Goal: Information Seeking & Learning: Understand process/instructions

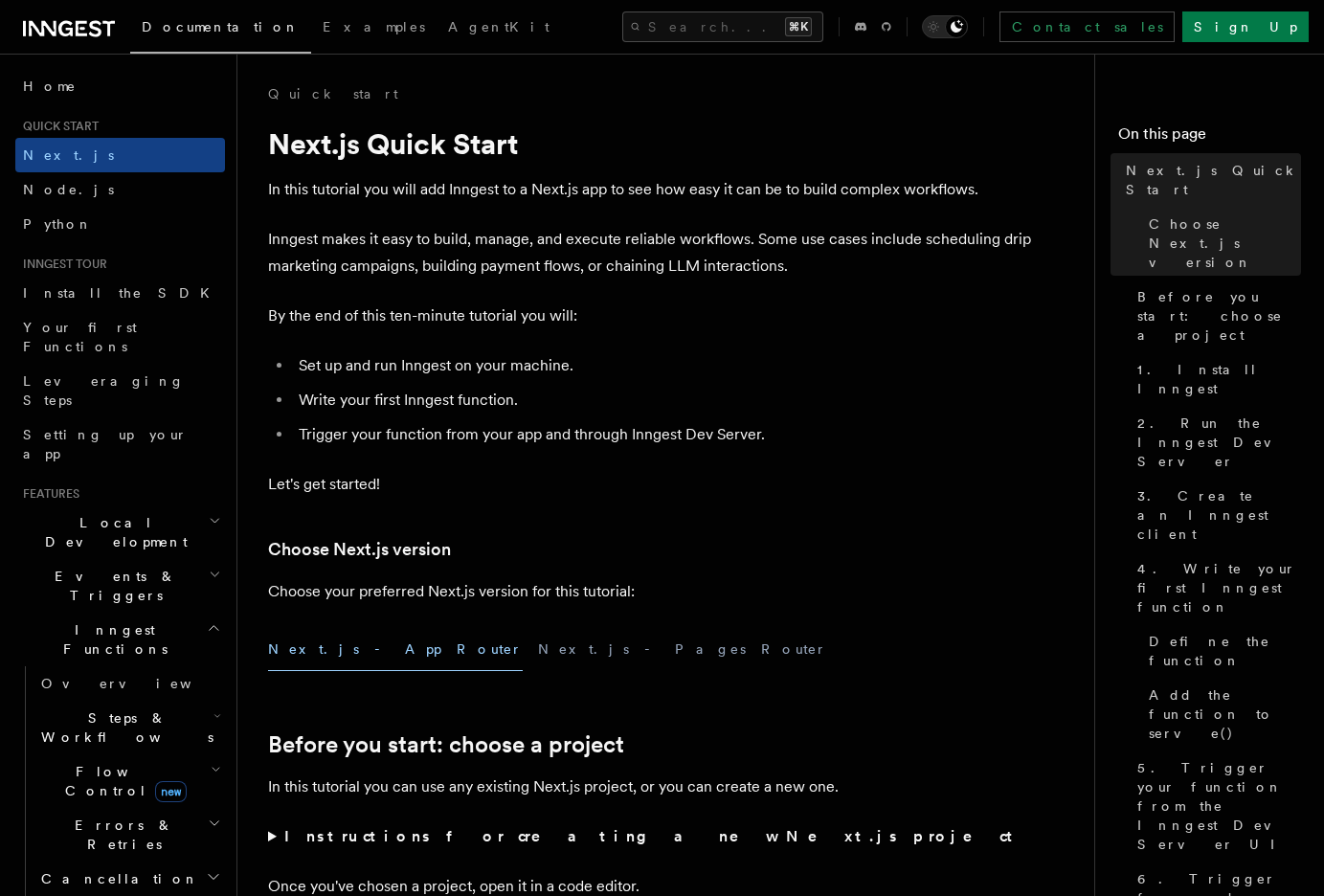
click at [429, 264] on p "Inngest makes it easy to build, manage, and execute reliable workflows. Some us…" at bounding box center [651, 252] width 766 height 53
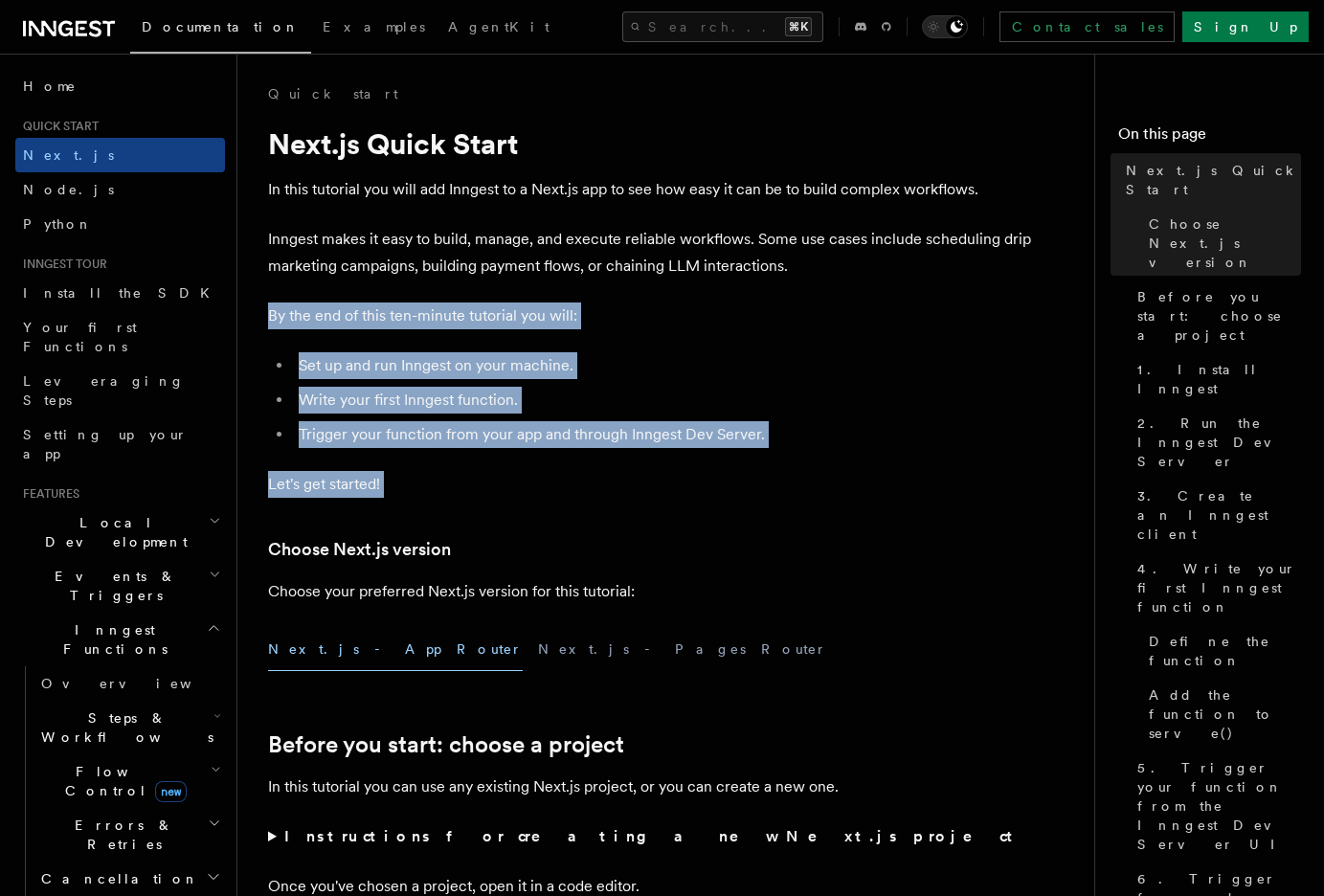
drag, startPoint x: 293, startPoint y: 293, endPoint x: 721, endPoint y: 520, distance: 484.5
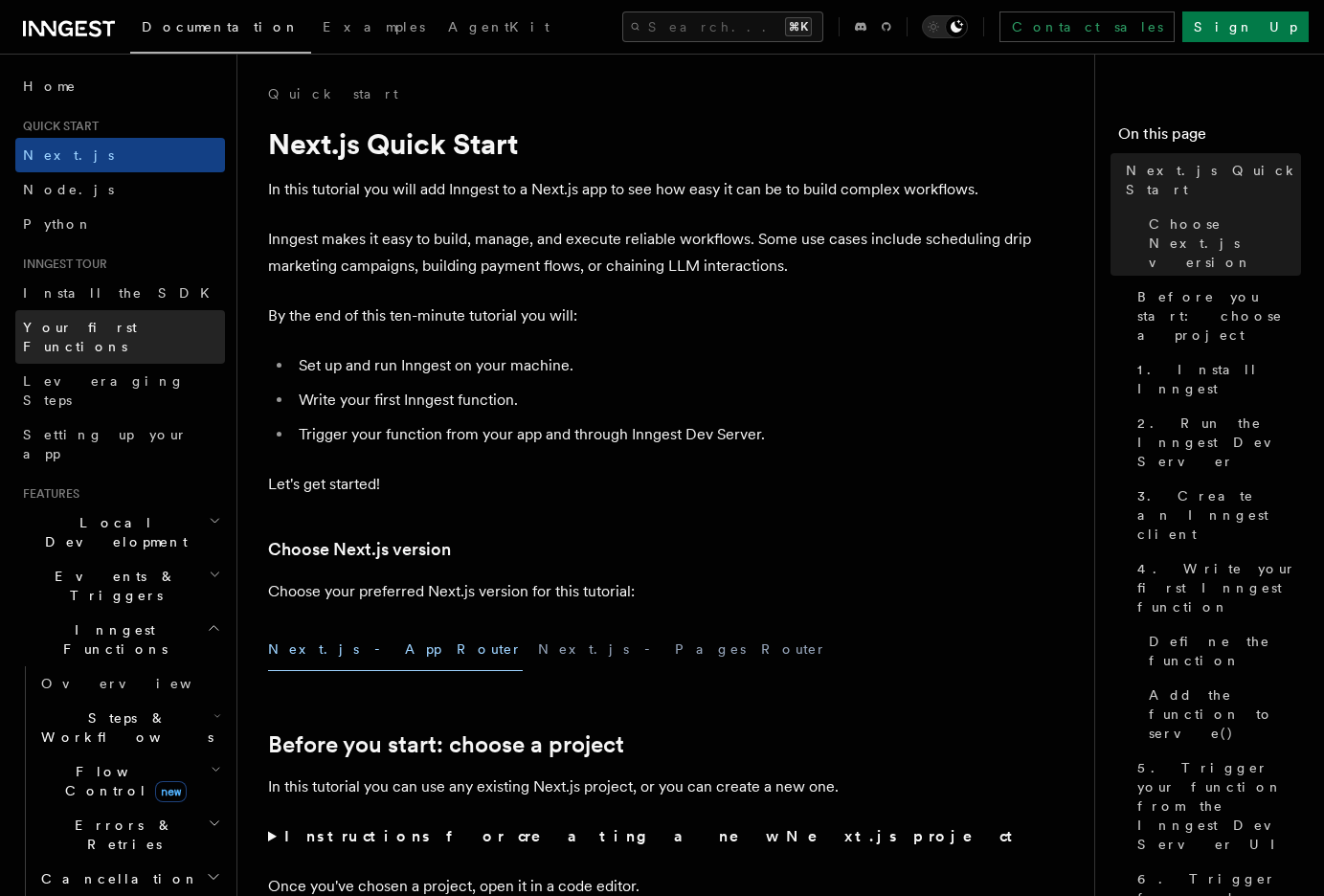
click at [98, 314] on link "Your first Functions" at bounding box center [121, 336] width 210 height 53
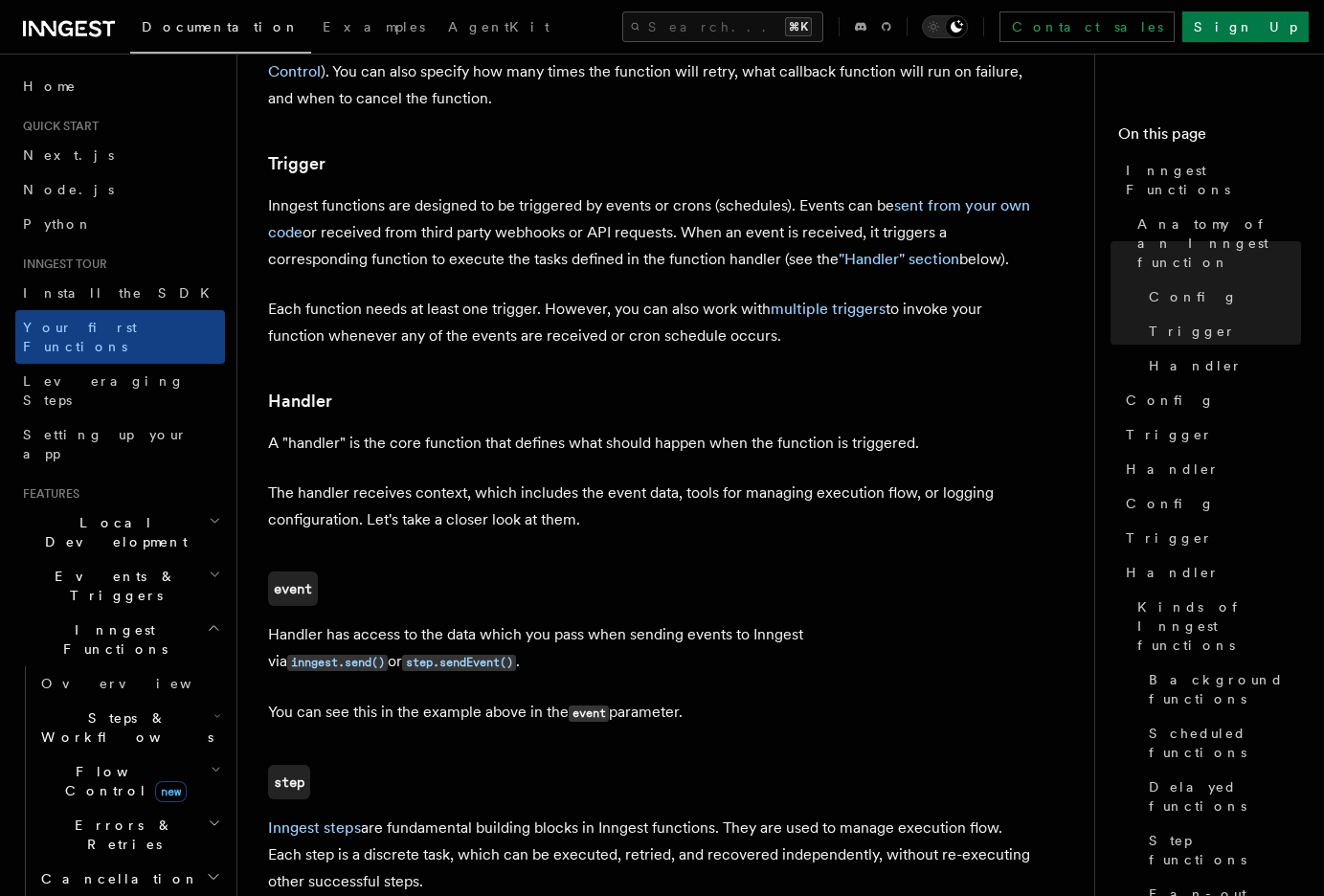
scroll to position [1936, 0]
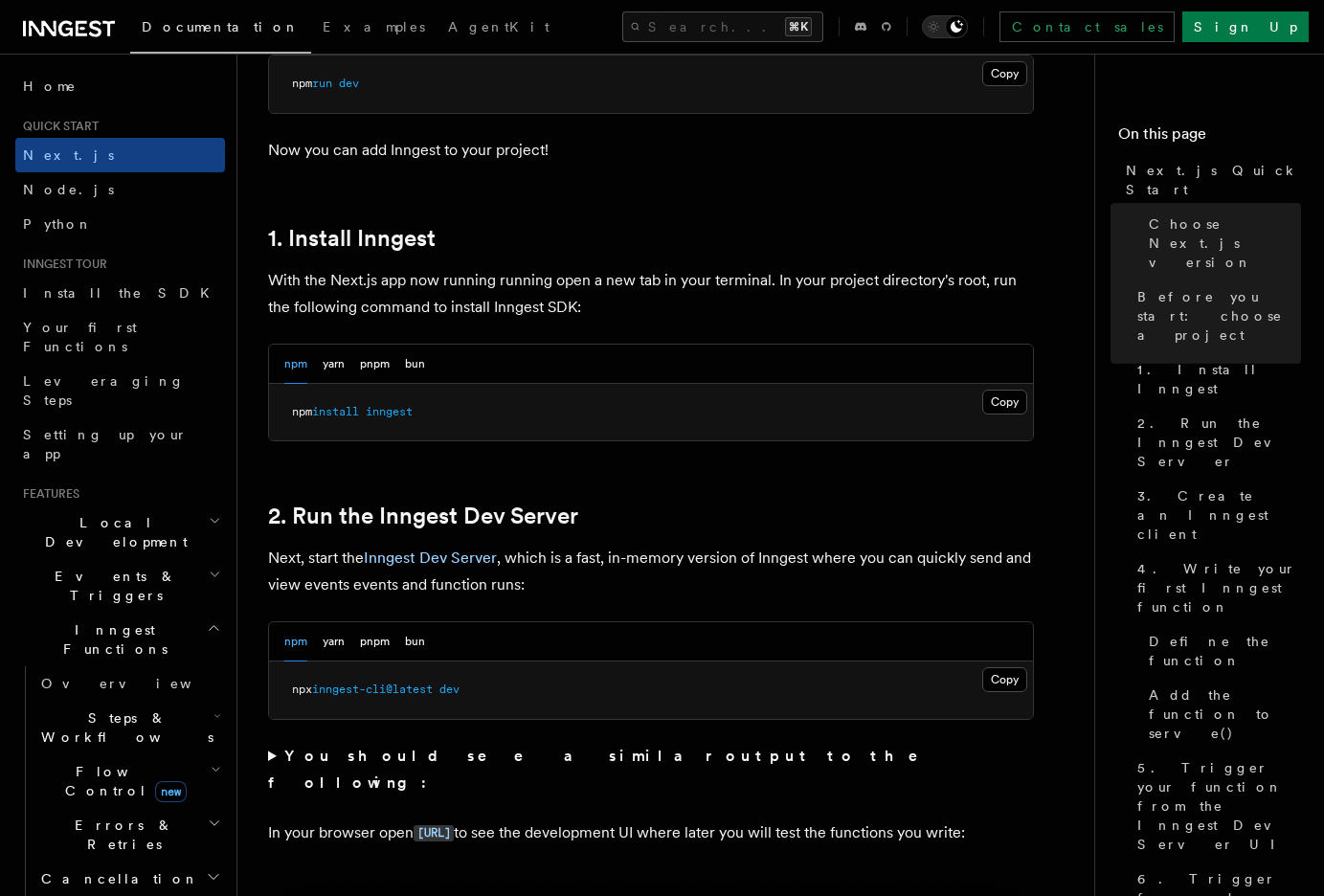
scroll to position [954, 0]
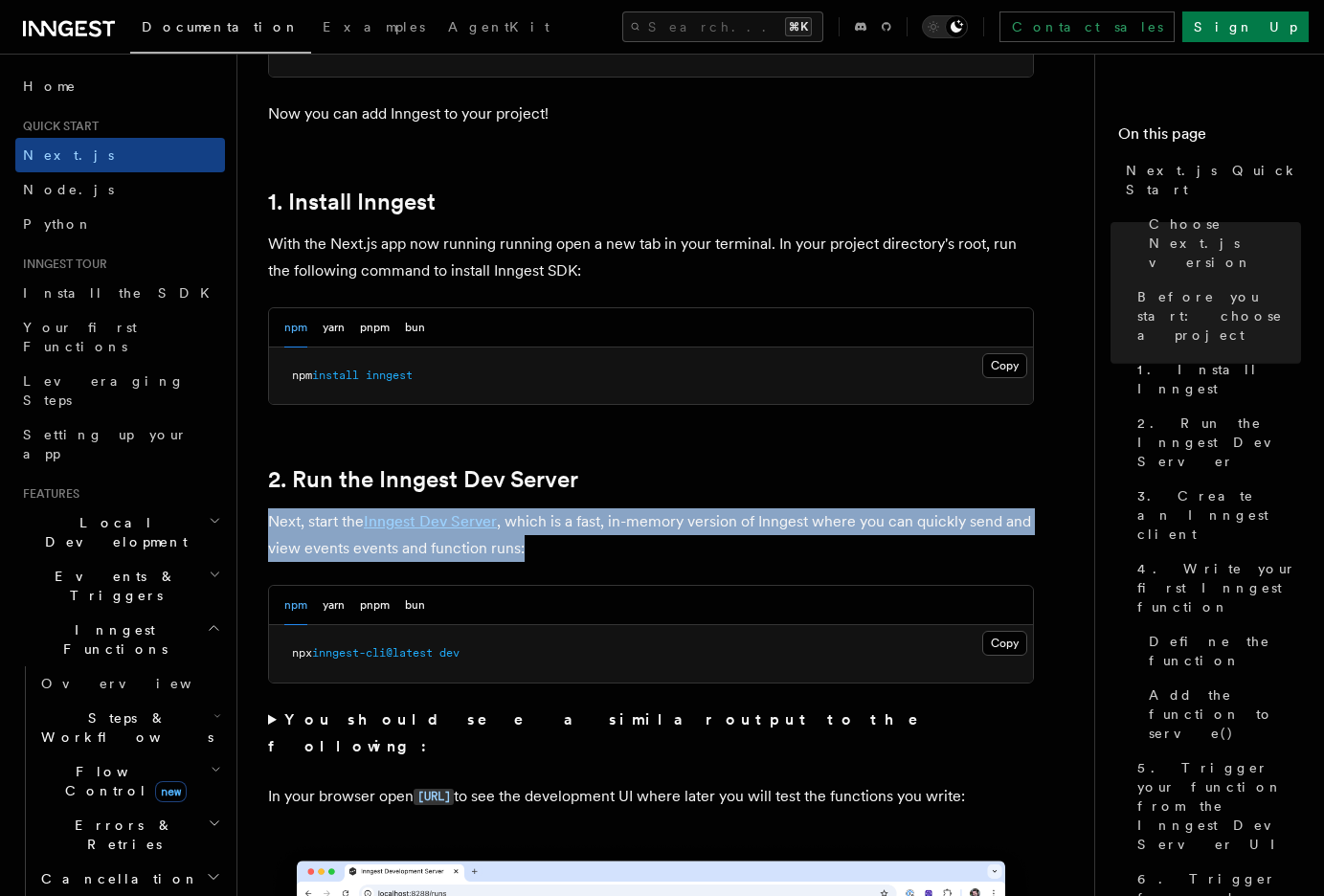
drag, startPoint x: 260, startPoint y: 513, endPoint x: 550, endPoint y: 548, distance: 292.1
drag, startPoint x: 550, startPoint y: 548, endPoint x: 579, endPoint y: 547, distance: 29.0
click at [552, 548] on p "Next, start the Inngest Dev Server , which is a fast, in-memory version of Inng…" at bounding box center [651, 534] width 766 height 53
drag, startPoint x: 579, startPoint y: 547, endPoint x: 268, endPoint y: 526, distance: 311.7
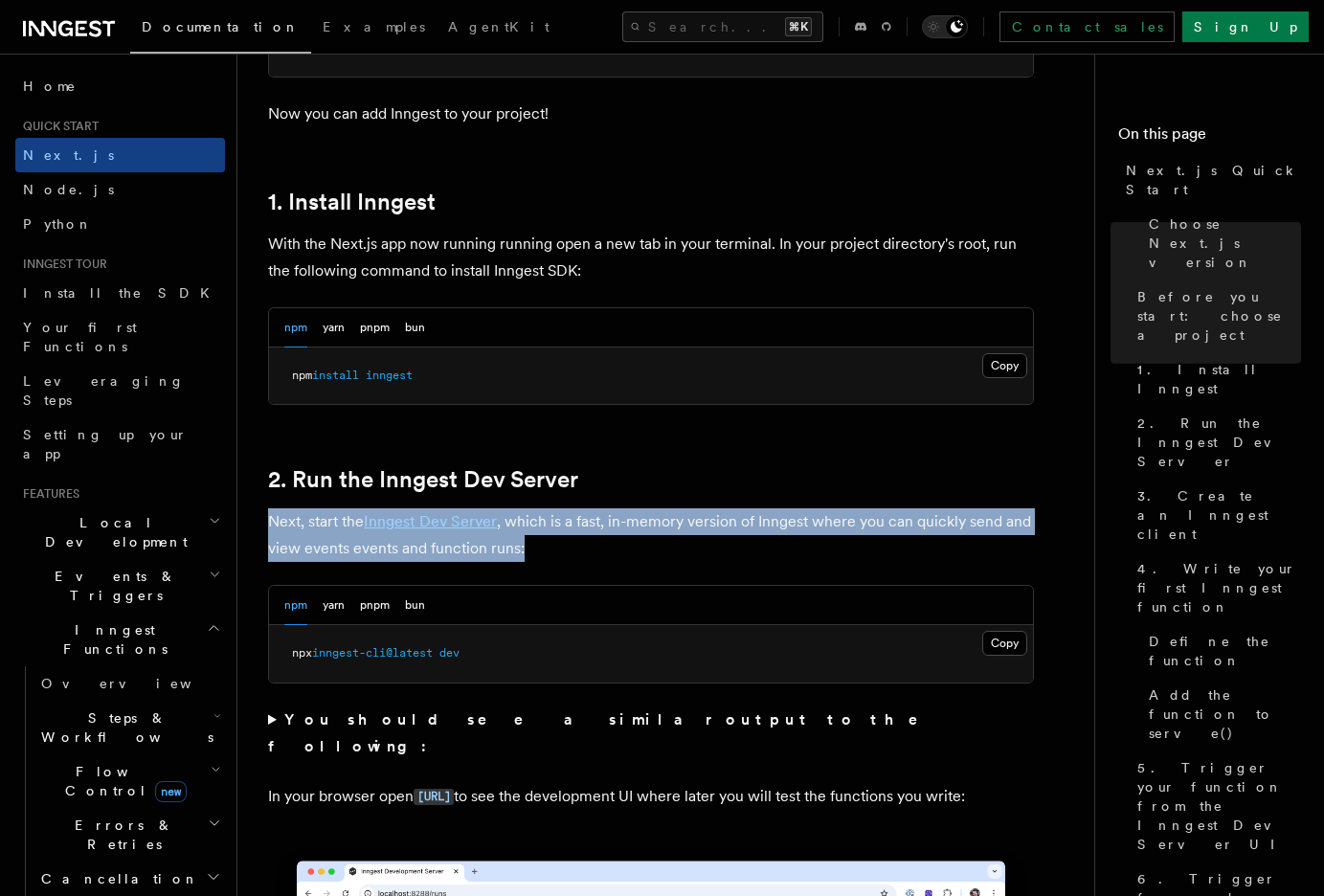
click at [268, 526] on p "Next, start the Inngest Dev Server , which is a fast, in-memory version of Inng…" at bounding box center [651, 534] width 766 height 53
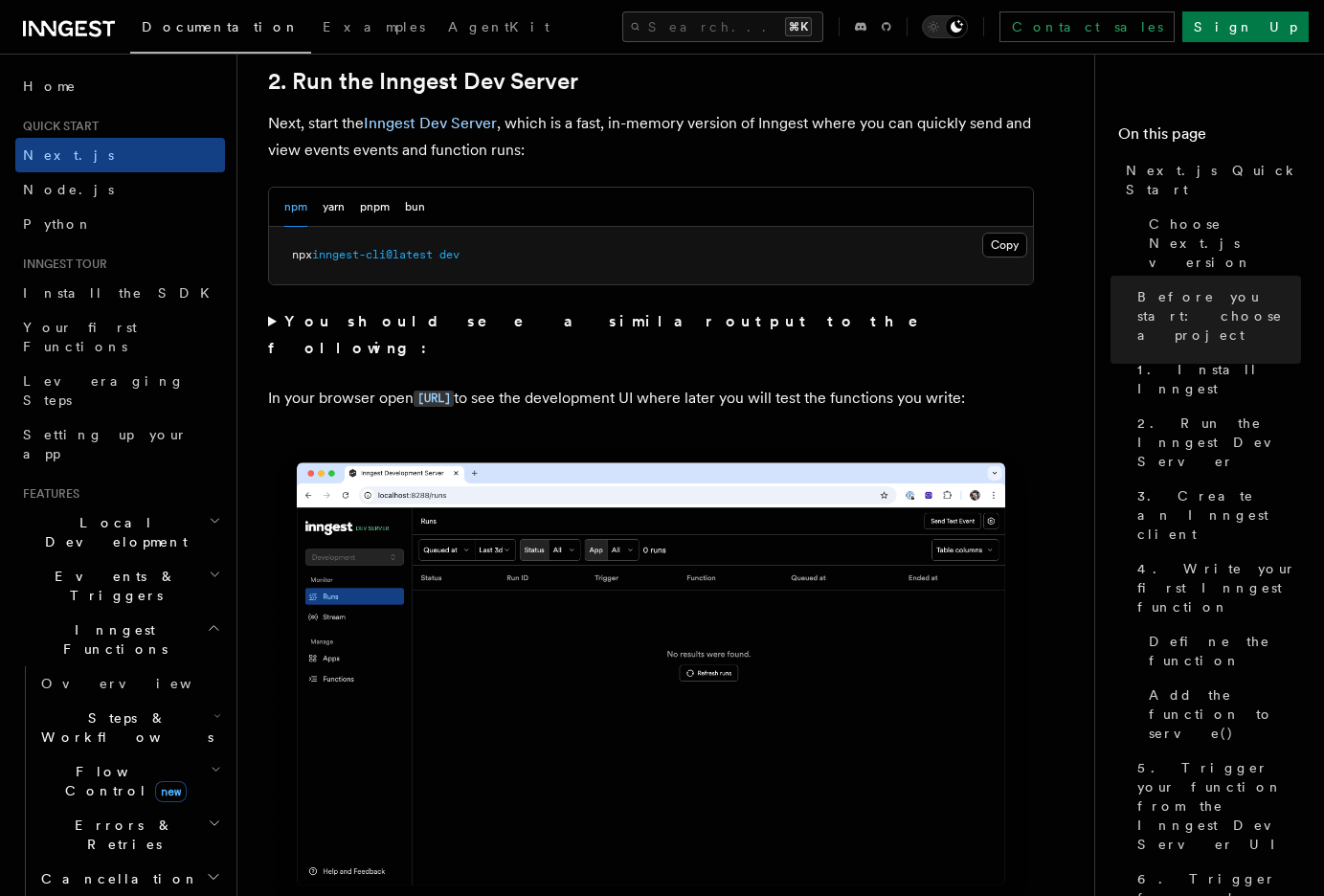
scroll to position [1360, 0]
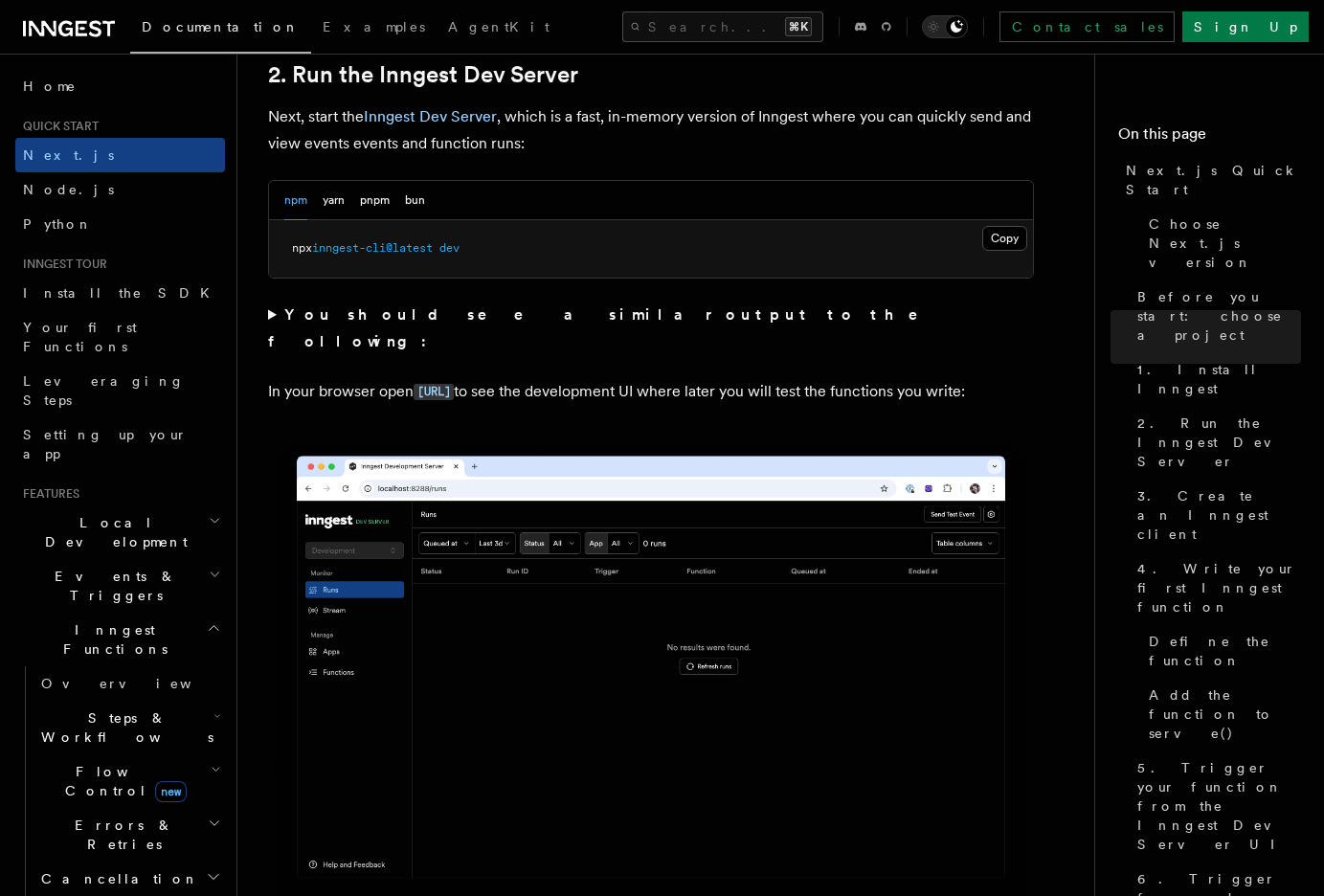
drag, startPoint x: 353, startPoint y: 389, endPoint x: 277, endPoint y: 363, distance: 80.3
click at [277, 378] on p "In your browser open [URL] to see the development UI where later you will test …" at bounding box center [651, 392] width 766 height 28
drag, startPoint x: 350, startPoint y: 388, endPoint x: 397, endPoint y: 404, distance: 49.6
click at [397, 404] on p "In your browser open [URL] to see the development UI where later you will test …" at bounding box center [651, 392] width 766 height 28
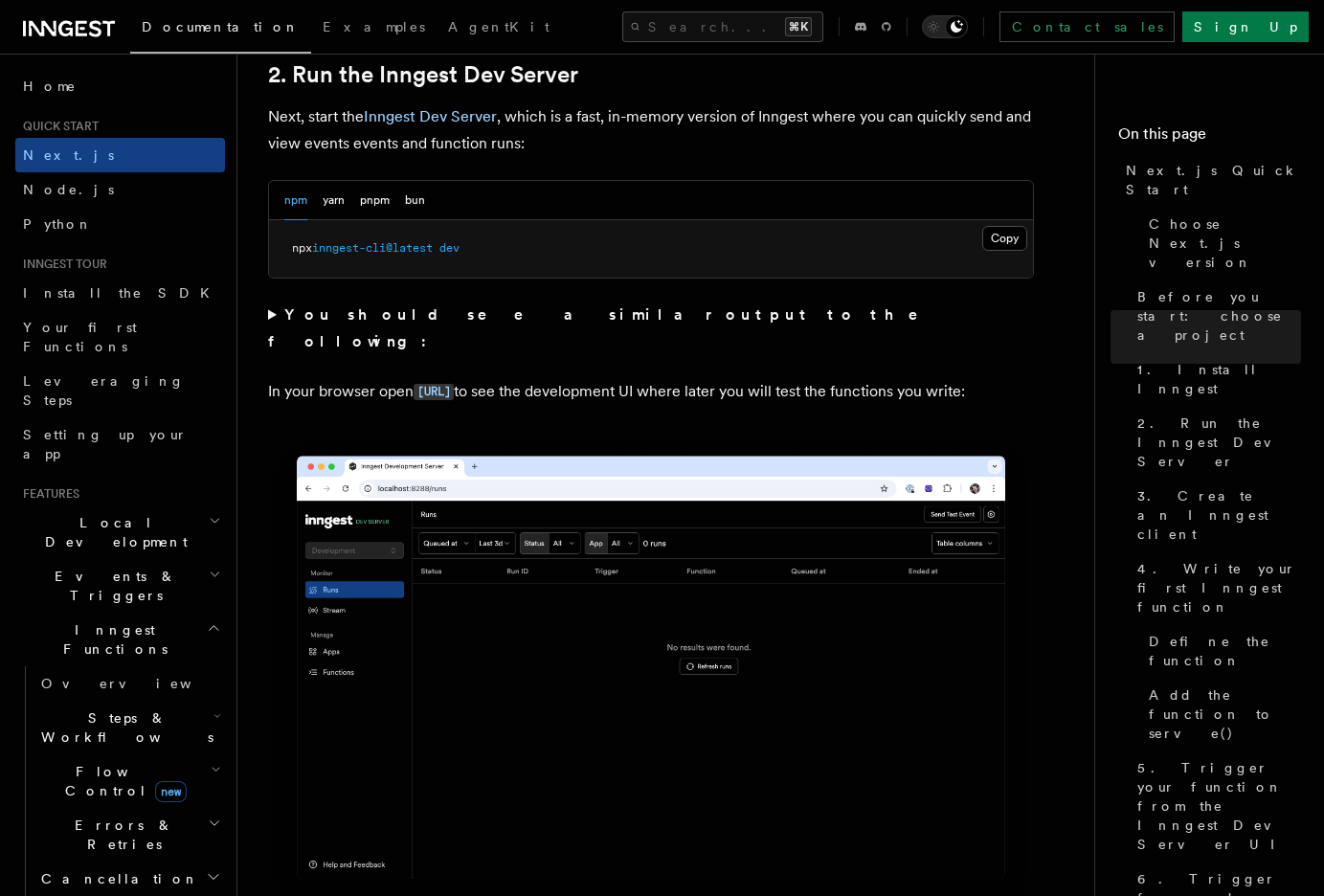
click at [397, 404] on p "In your browser open [URL] to see the development UI where later you will test …" at bounding box center [651, 392] width 766 height 28
drag, startPoint x: 404, startPoint y: 405, endPoint x: 303, endPoint y: 371, distance: 106.6
click at [303, 378] on p "In your browser open [URL] to see the development UI where later you will test …" at bounding box center [651, 392] width 766 height 28
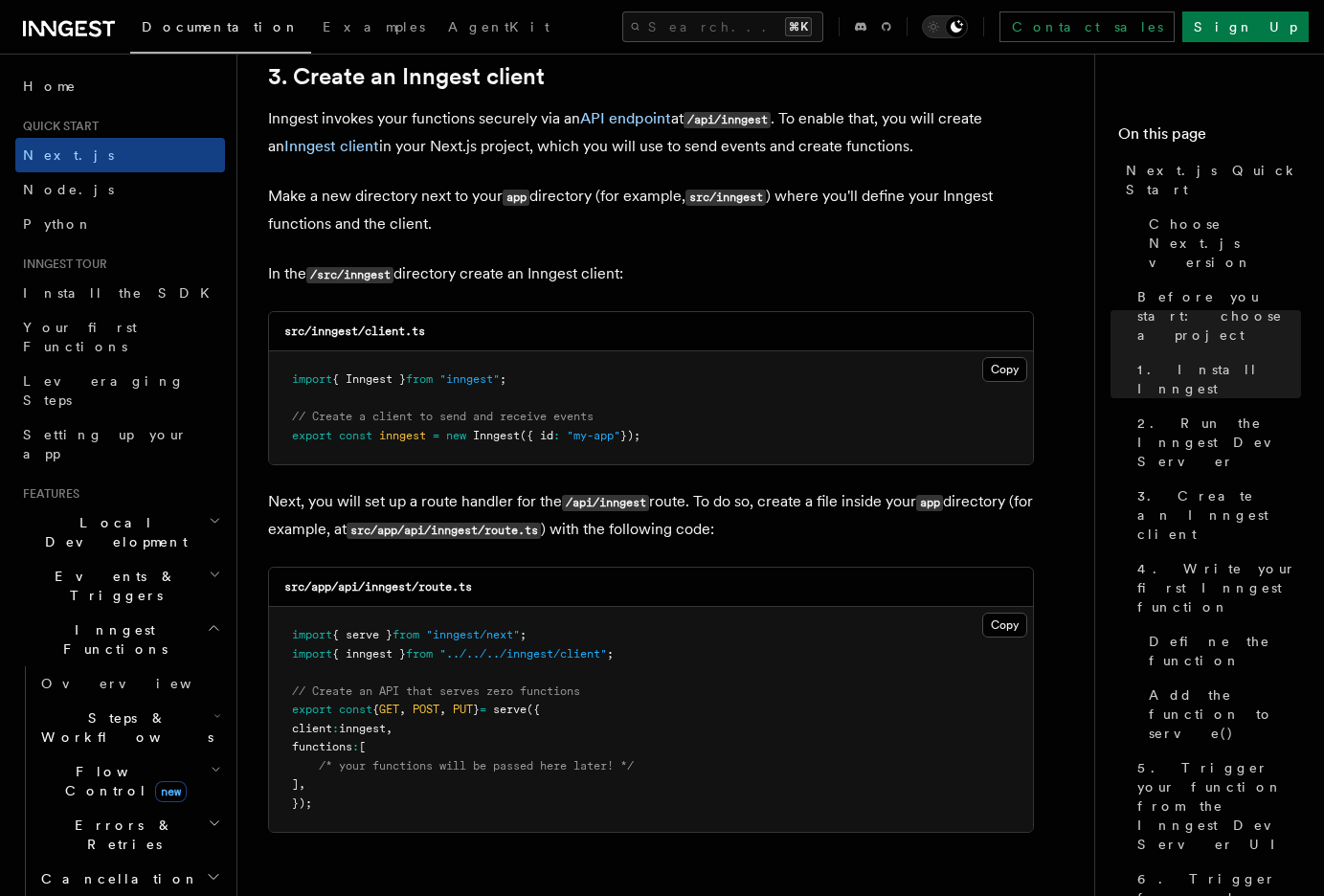
scroll to position [2402, 0]
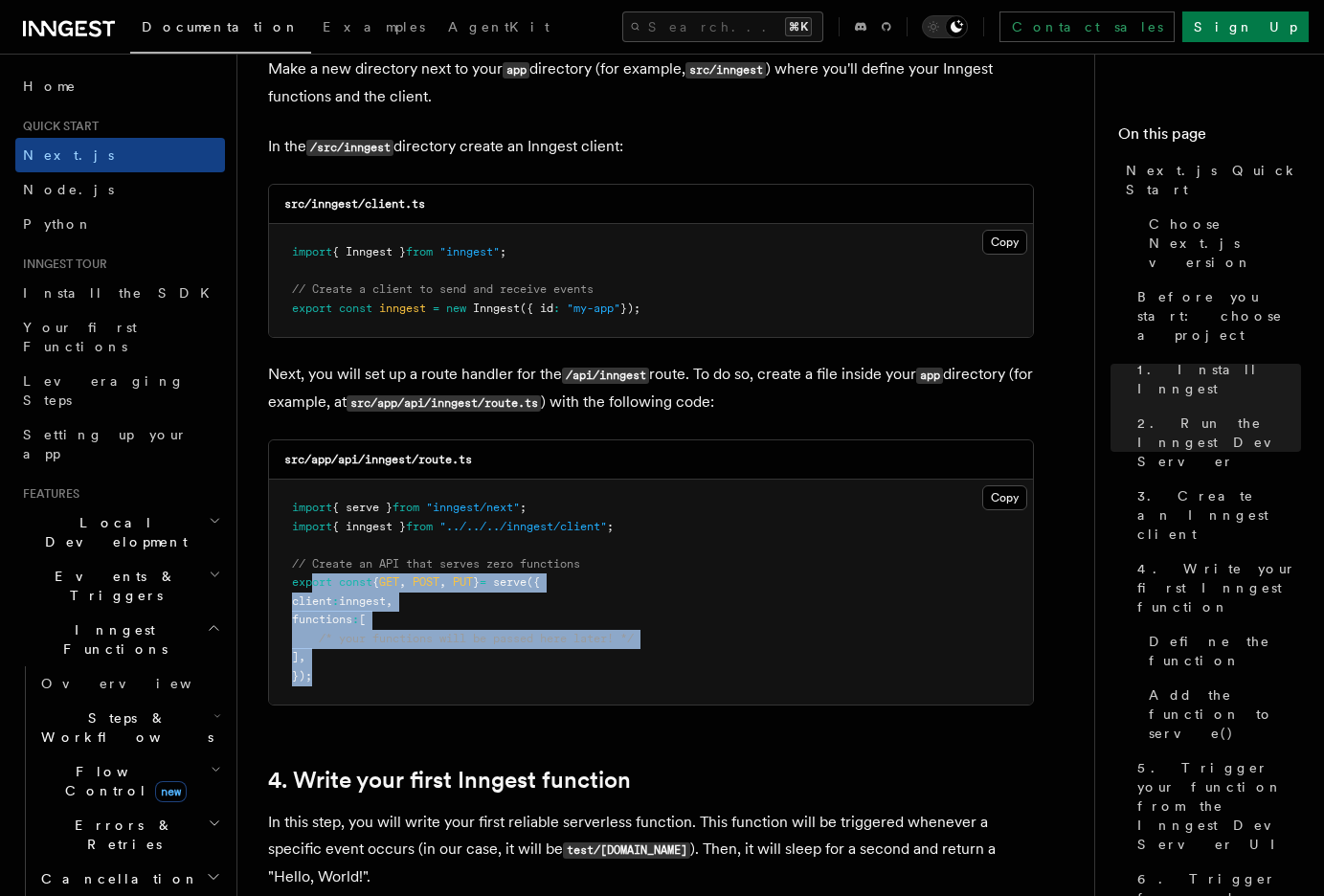
drag, startPoint x: 464, startPoint y: 680, endPoint x: 313, endPoint y: 584, distance: 178.9
click at [313, 584] on pre "import { serve } from "inngest/next" ; import { inngest } from "../../../innges…" at bounding box center [651, 593] width 764 height 225
click at [313, 584] on span "export" at bounding box center [311, 582] width 40 height 14
drag, startPoint x: 295, startPoint y: 571, endPoint x: 479, endPoint y: 679, distance: 213.4
click at [479, 679] on pre "import { serve } from "inngest/next" ; import { inngest } from "../../../innges…" at bounding box center [651, 593] width 764 height 225
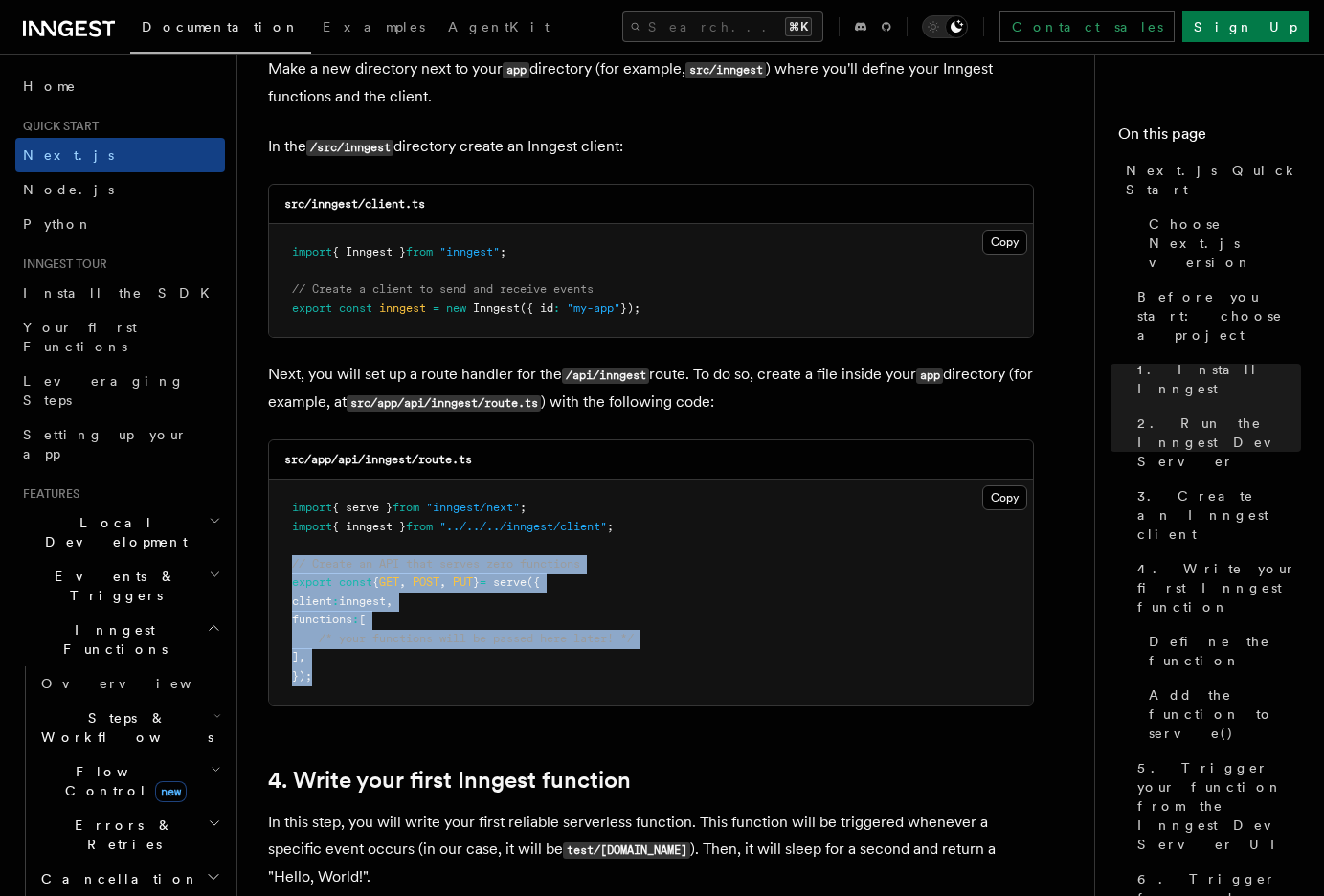
click at [479, 679] on pre "import { serve } from "inngest/next" ; import { inngest } from "../../../innges…" at bounding box center [651, 593] width 764 height 225
drag, startPoint x: 480, startPoint y: 677, endPoint x: 312, endPoint y: 574, distance: 197.1
click at [312, 574] on pre "import { serve } from "inngest/next" ; import { inngest } from "../../../innges…" at bounding box center [651, 593] width 764 height 225
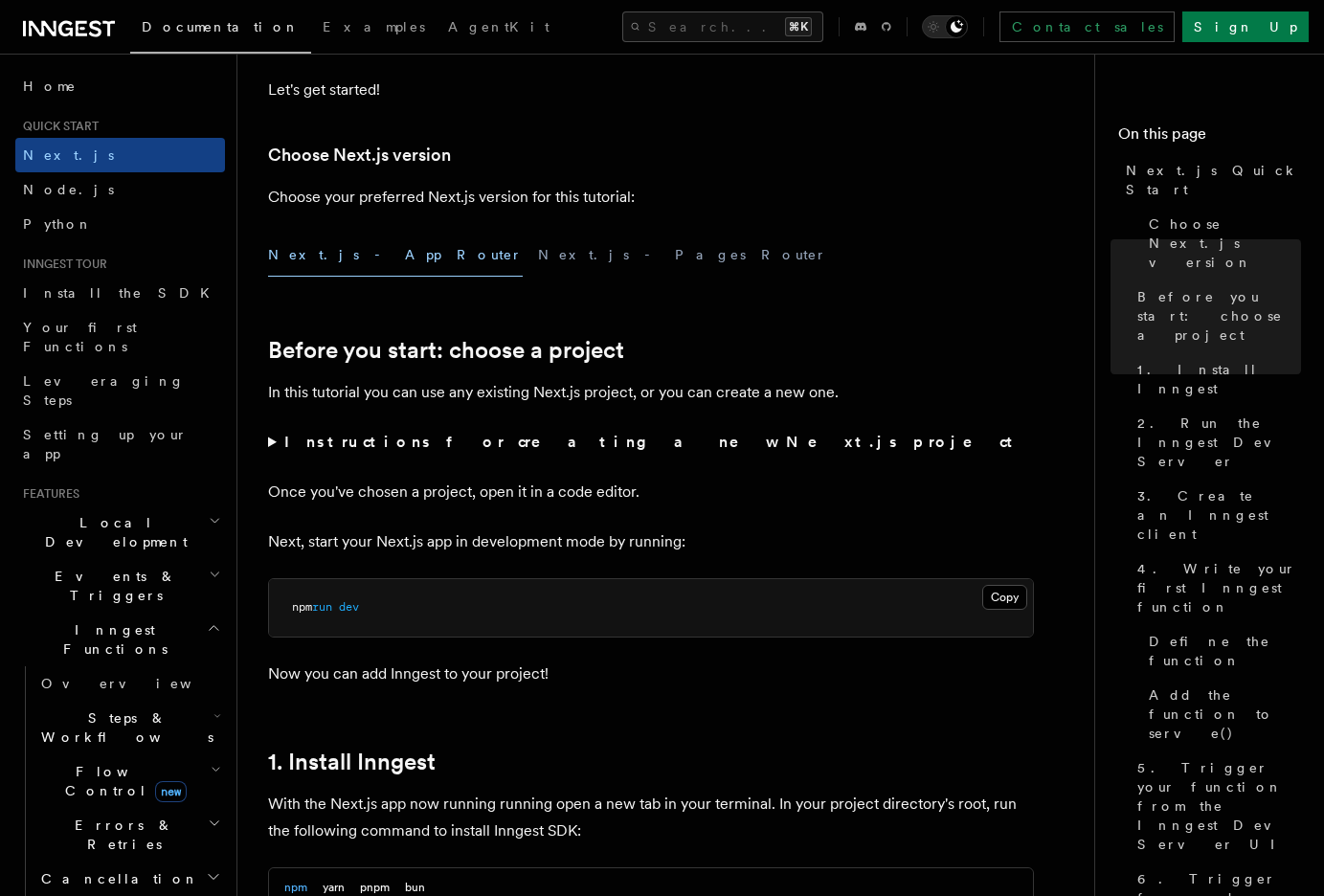
scroll to position [0, 0]
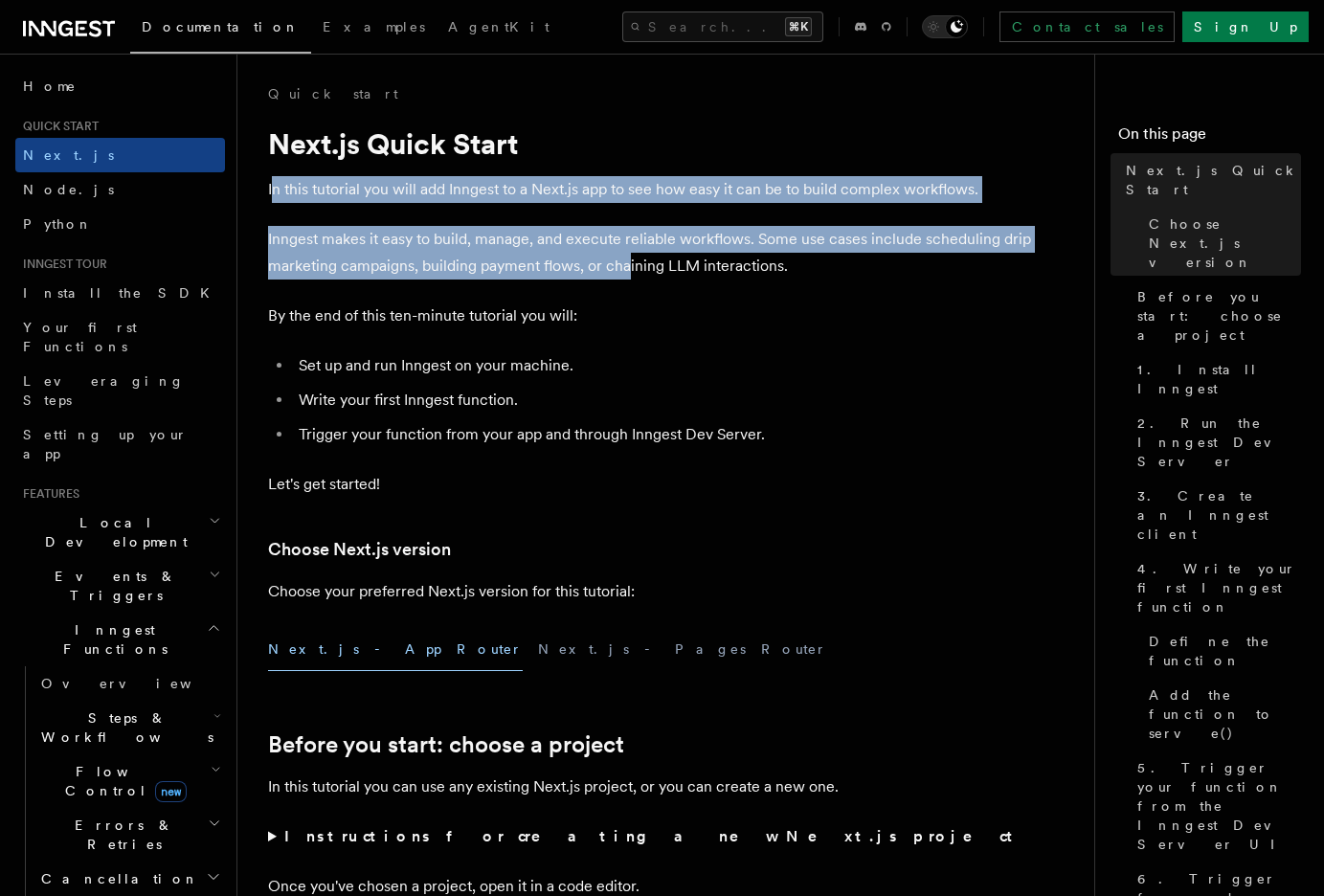
drag, startPoint x: 273, startPoint y: 189, endPoint x: 627, endPoint y: 258, distance: 360.7
click at [627, 258] on p "Inngest makes it easy to build, manage, and execute reliable workflows. Some us…" at bounding box center [651, 252] width 766 height 53
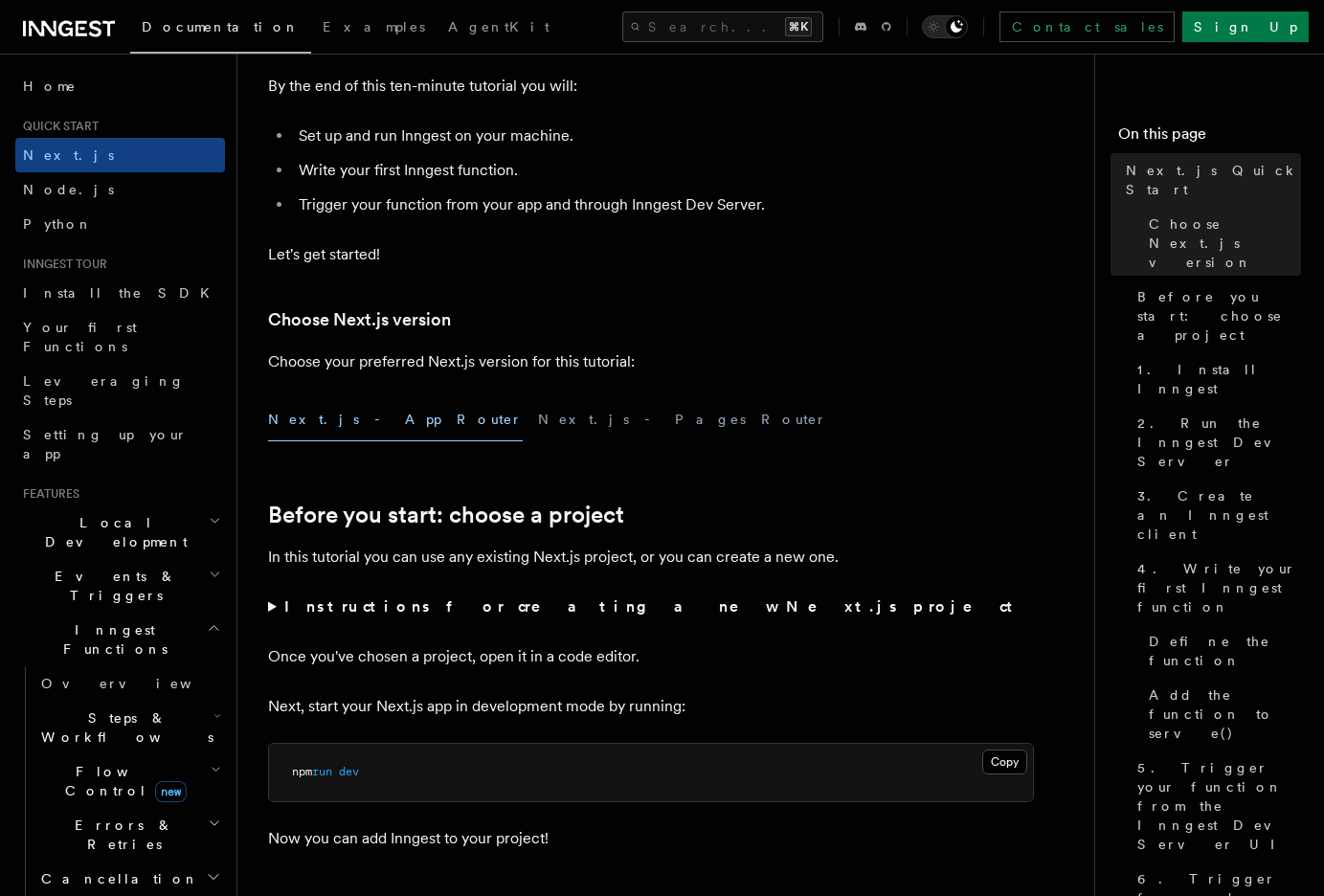
scroll to position [230, 0]
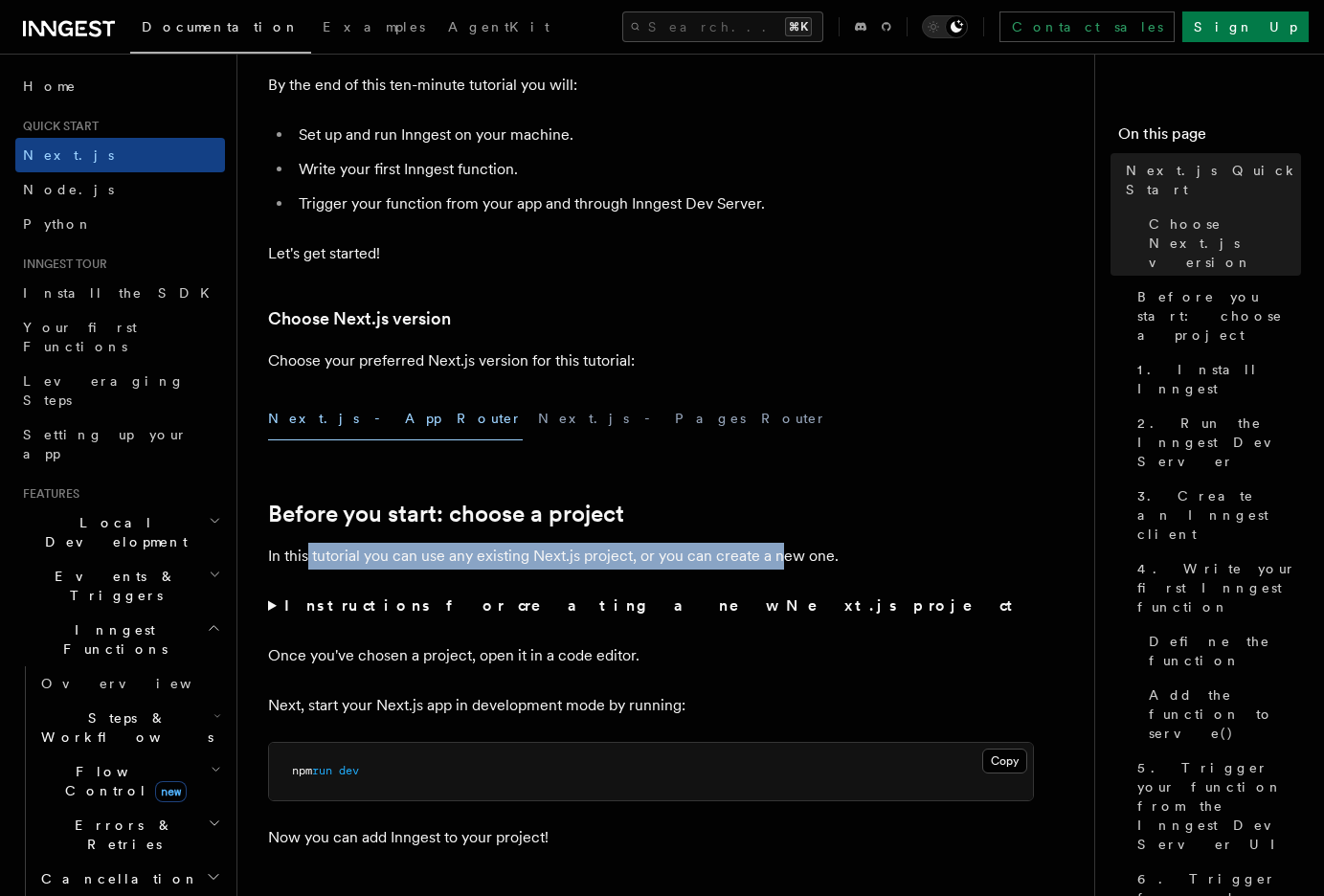
drag, startPoint x: 306, startPoint y: 551, endPoint x: 777, endPoint y: 553, distance: 471.0
click at [777, 553] on p "In this tutorial you can use any existing Next.js project, or you can create a …" at bounding box center [651, 557] width 766 height 27
drag, startPoint x: 777, startPoint y: 553, endPoint x: 804, endPoint y: 557, distance: 27.3
click at [778, 553] on p "In this tutorial you can use any existing Next.js project, or you can create a …" at bounding box center [651, 557] width 766 height 27
drag, startPoint x: 848, startPoint y: 561, endPoint x: 272, endPoint y: 546, distance: 576.2
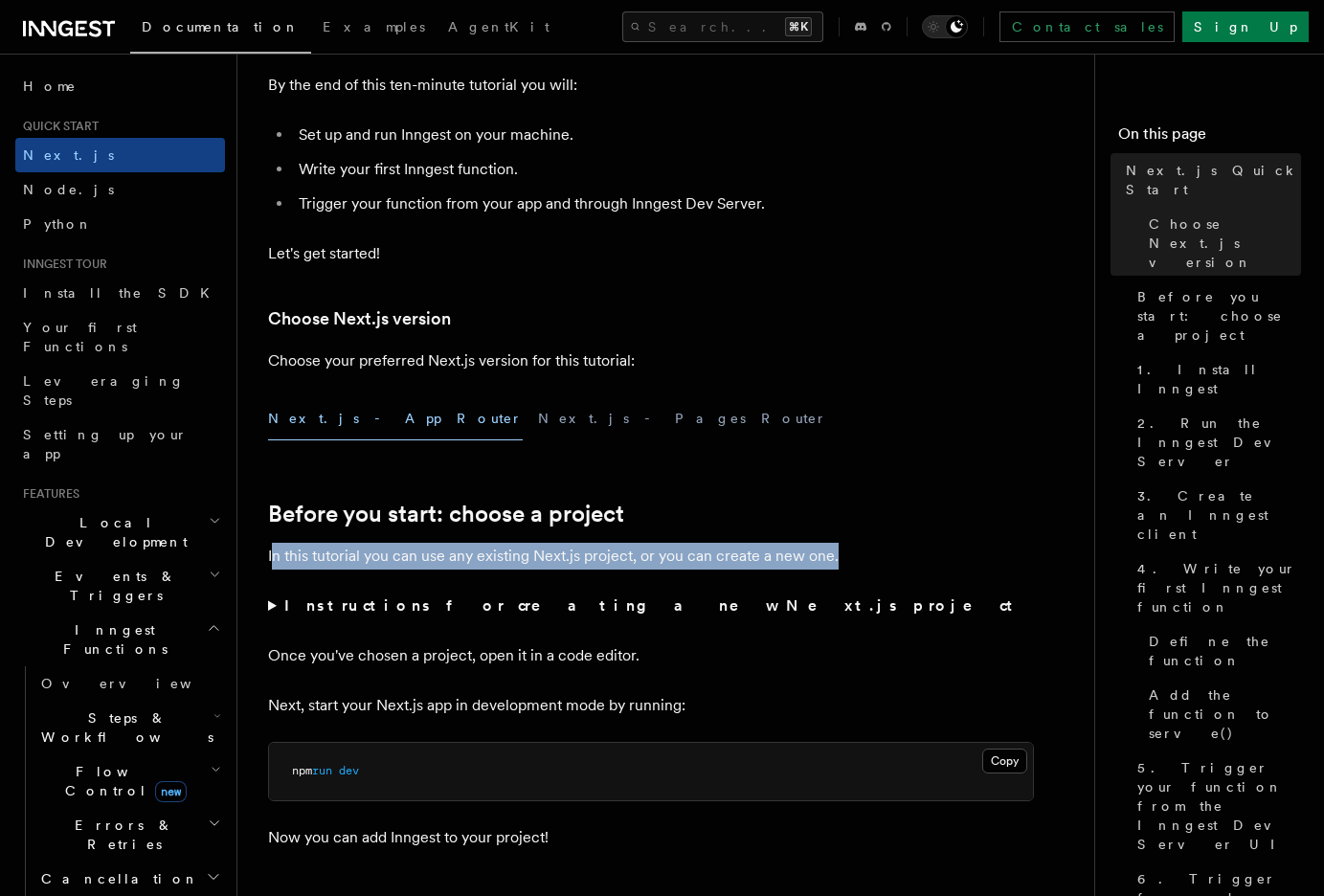
click at [272, 546] on p "In this tutorial you can use any existing Next.js project, or you can create a …" at bounding box center [651, 557] width 766 height 27
drag, startPoint x: 297, startPoint y: 544, endPoint x: 816, endPoint y: 556, distance: 519.1
click at [816, 556] on p "In this tutorial you can use any existing Next.js project, or you can create a …" at bounding box center [651, 557] width 766 height 27
drag, startPoint x: 816, startPoint y: 556, endPoint x: 831, endPoint y: 557, distance: 15.0
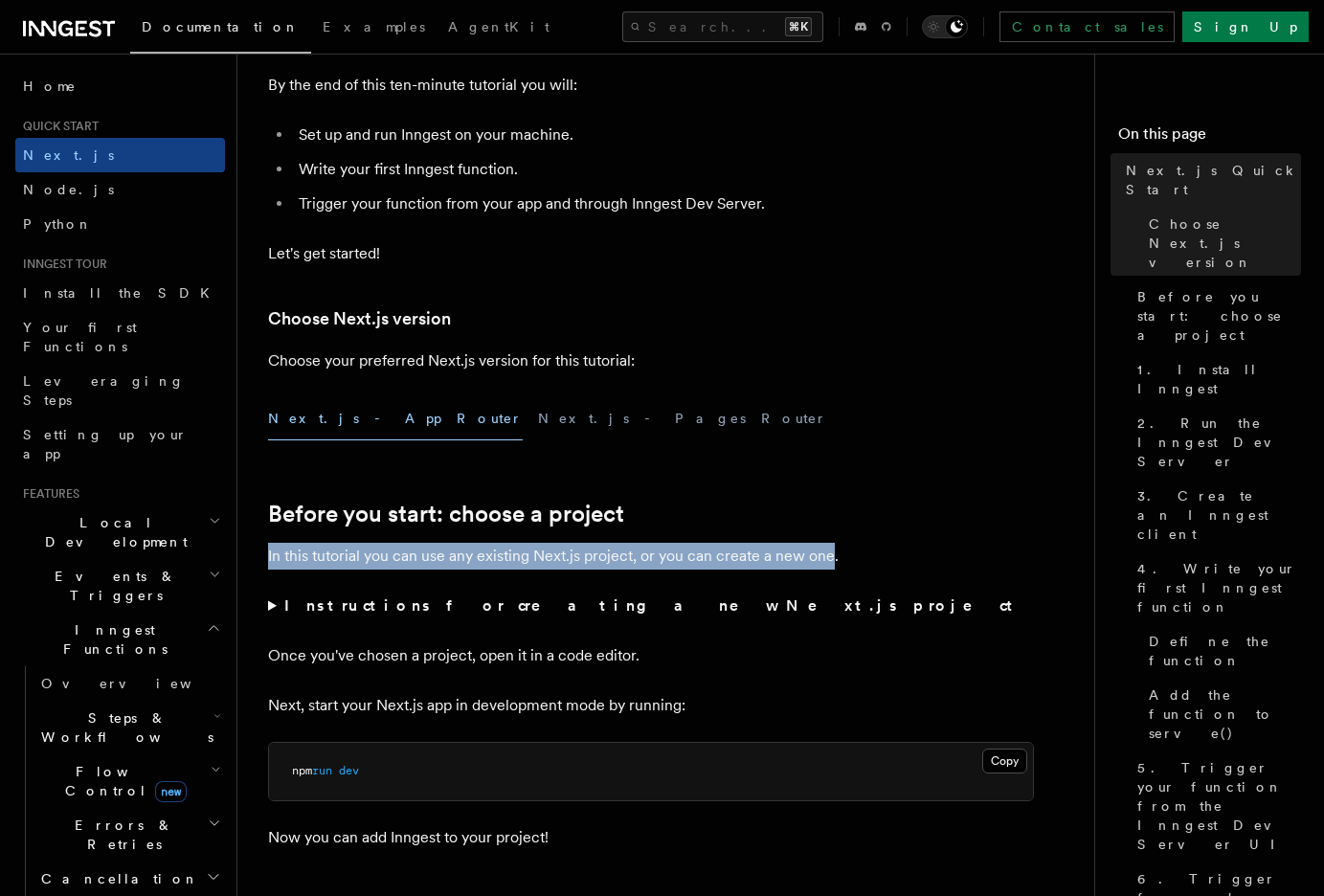
click at [817, 556] on p "In this tutorial you can use any existing Next.js project, or you can create a …" at bounding box center [651, 557] width 766 height 27
drag, startPoint x: 843, startPoint y: 556, endPoint x: 261, endPoint y: 551, distance: 582.0
drag, startPoint x: 317, startPoint y: 553, endPoint x: 753, endPoint y: 575, distance: 436.6
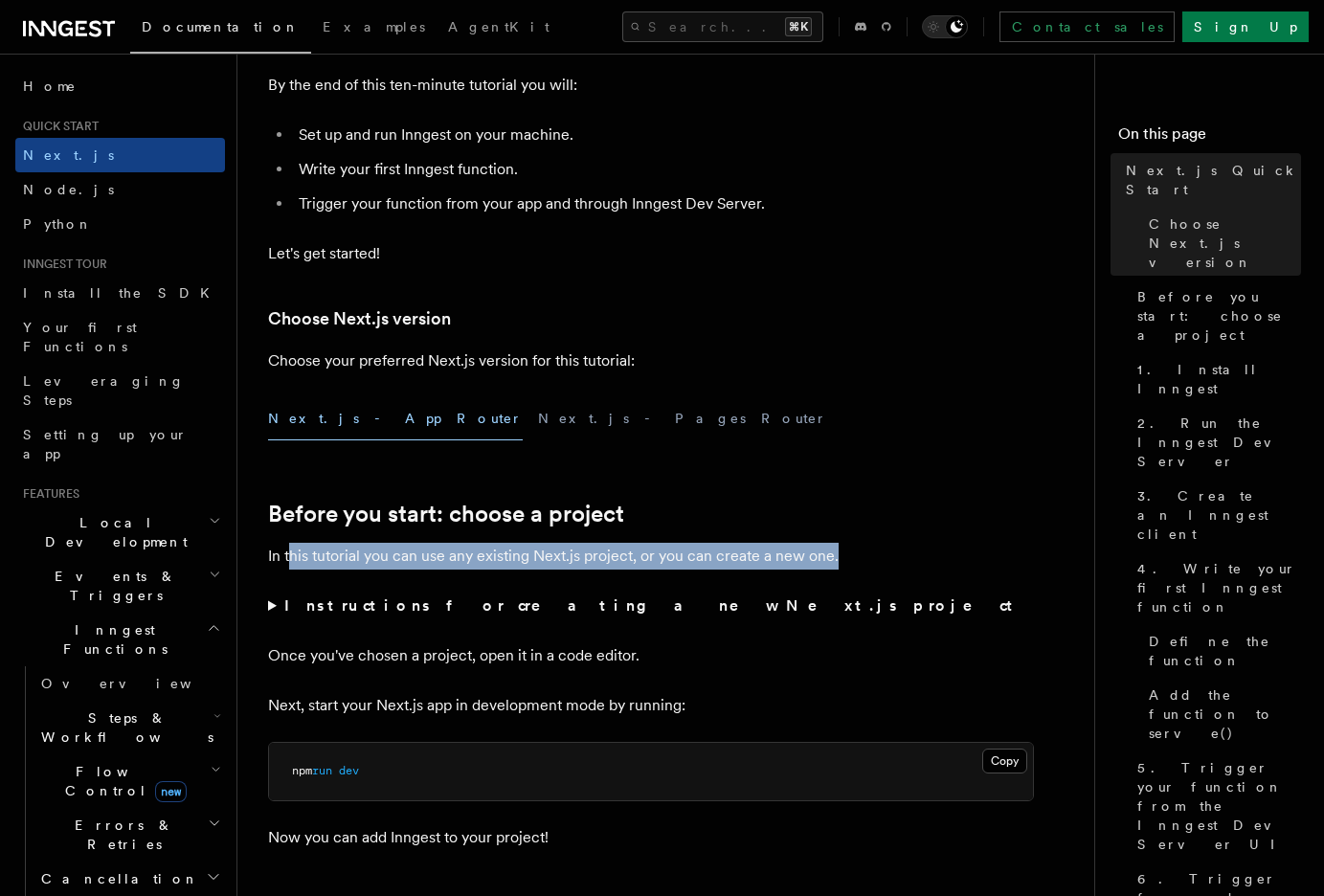
drag, startPoint x: 714, startPoint y: 560, endPoint x: 286, endPoint y: 558, distance: 428.0
click at [286, 558] on p "In this tutorial you can use any existing Next.js project, or you can create a …" at bounding box center [651, 557] width 766 height 27
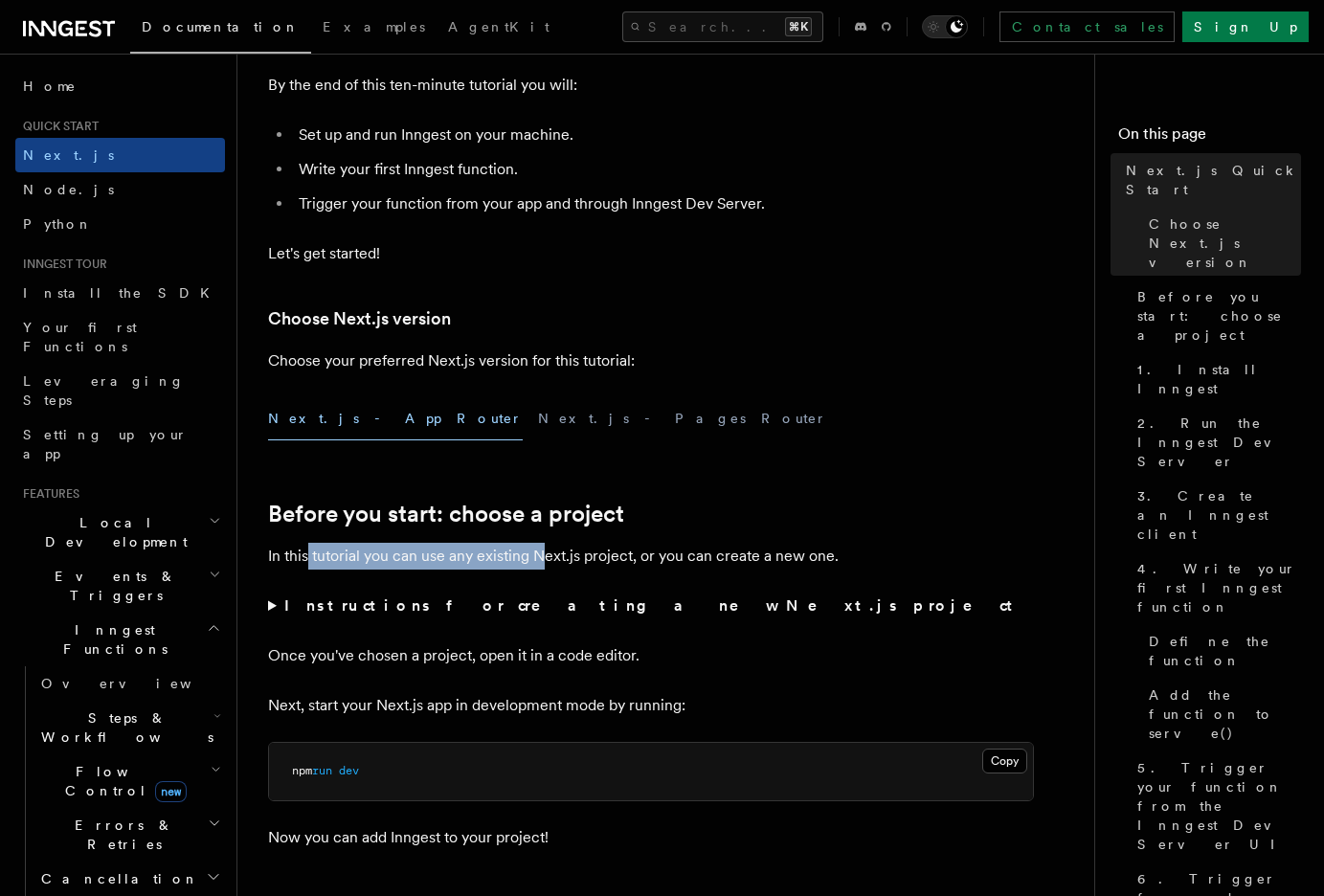
drag, startPoint x: 436, startPoint y: 558, endPoint x: 541, endPoint y: 565, distance: 105.2
click at [540, 564] on p "In this tutorial you can use any existing Next.js project, or you can create a …" at bounding box center [651, 557] width 766 height 27
click at [458, 563] on p "In this tutorial you can use any existing Next.js project, or you can create a …" at bounding box center [651, 557] width 766 height 27
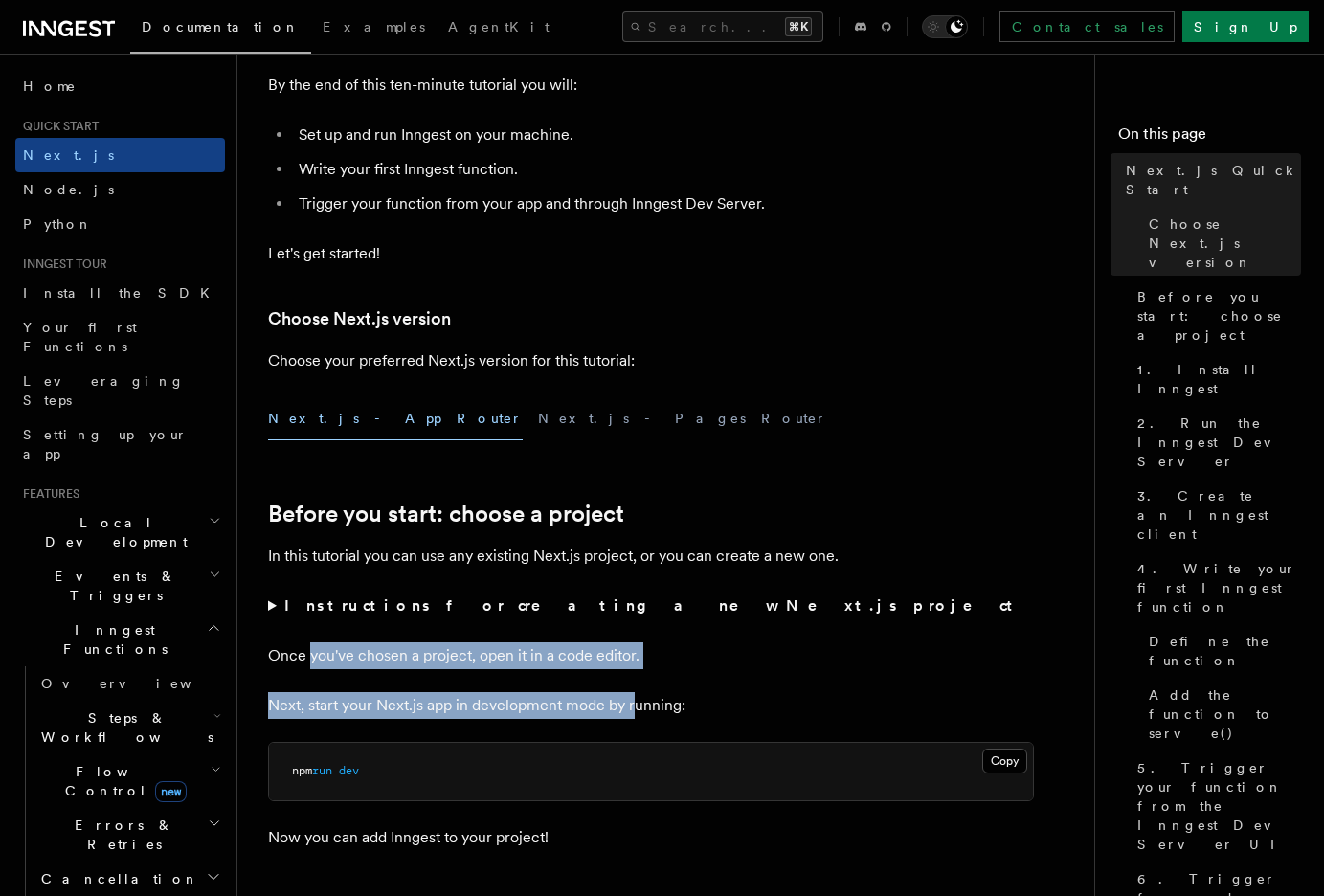
drag, startPoint x: 309, startPoint y: 654, endPoint x: 633, endPoint y: 705, distance: 328.0
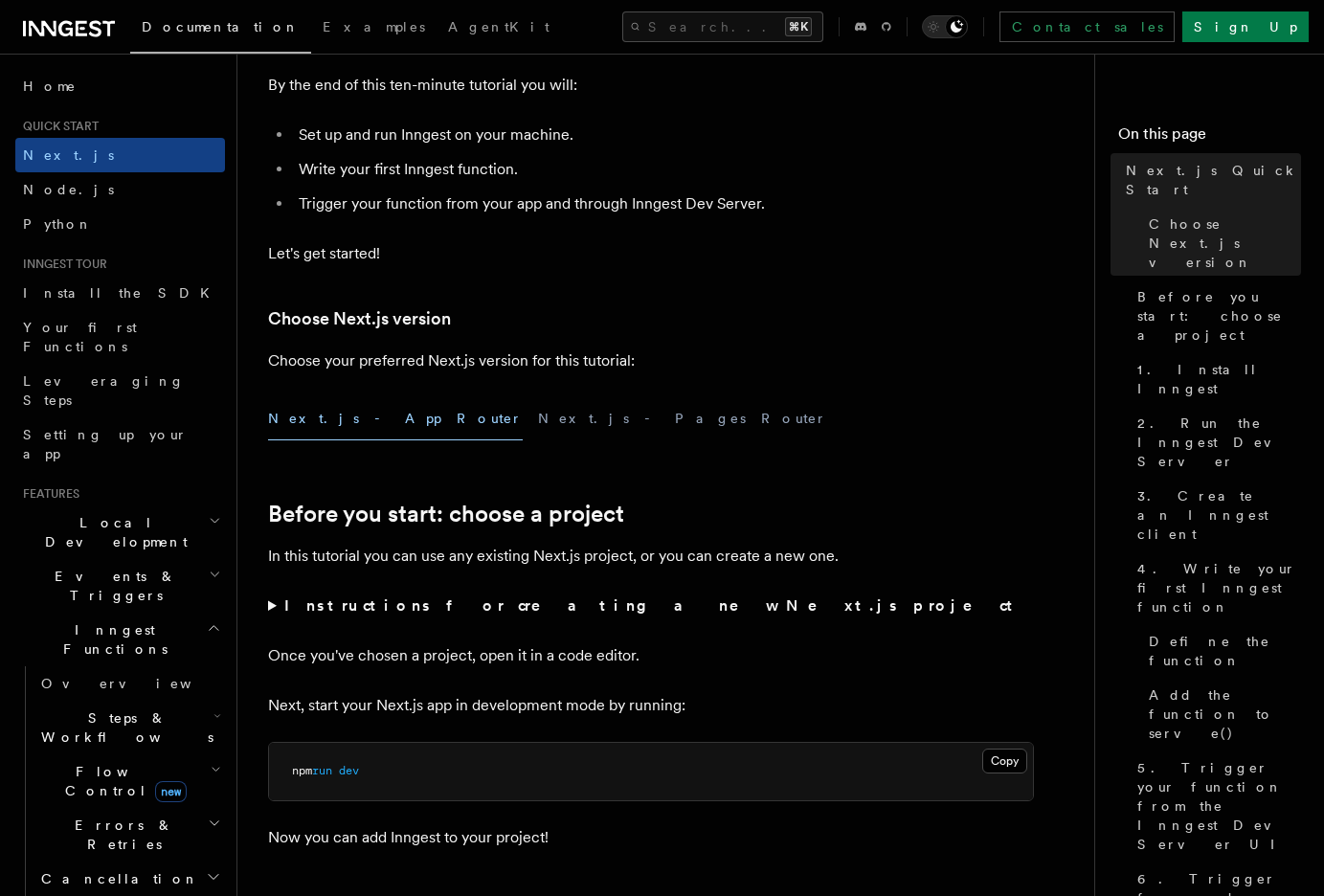
click at [633, 706] on p "Next, start your Next.js app in development mode by running:" at bounding box center [651, 706] width 766 height 27
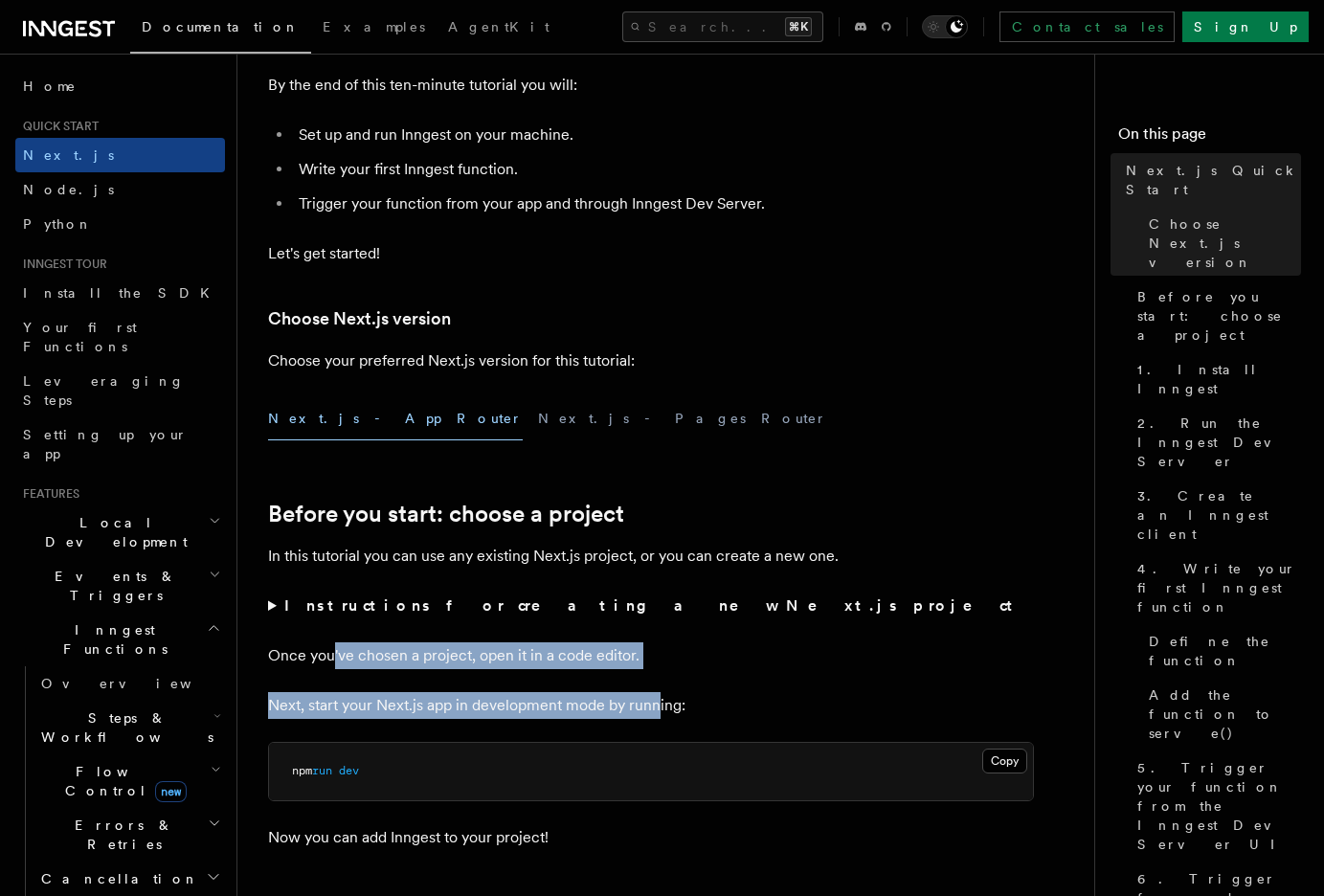
drag, startPoint x: 645, startPoint y: 704, endPoint x: 332, endPoint y: 650, distance: 317.6
click at [332, 650] on p "Once you've chosen a project, open it in a code editor." at bounding box center [651, 656] width 766 height 27
drag, startPoint x: 318, startPoint y: 648, endPoint x: 637, endPoint y: 709, distance: 324.8
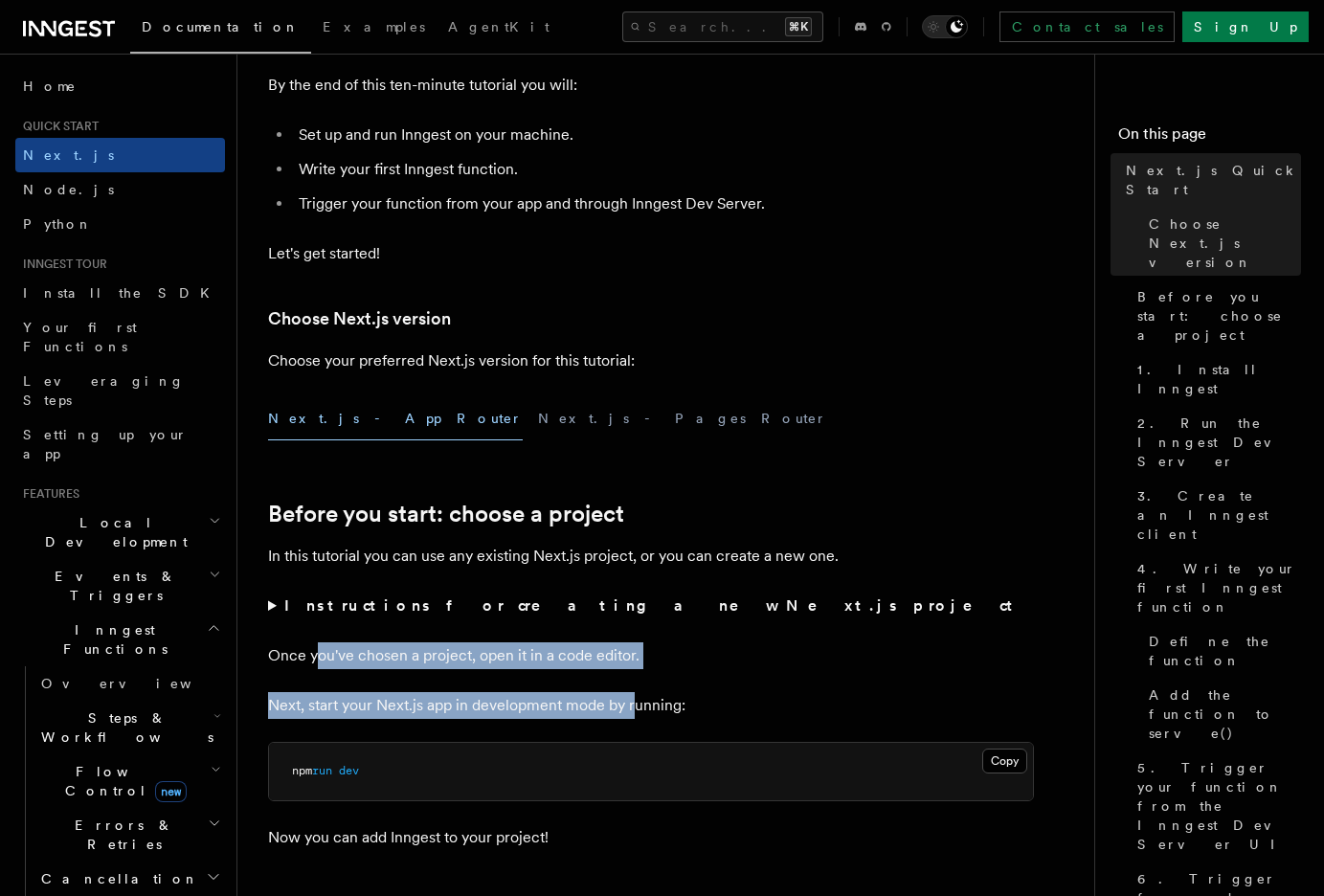
click at [637, 709] on p "Next, start your Next.js app in development mode by running:" at bounding box center [651, 706] width 766 height 27
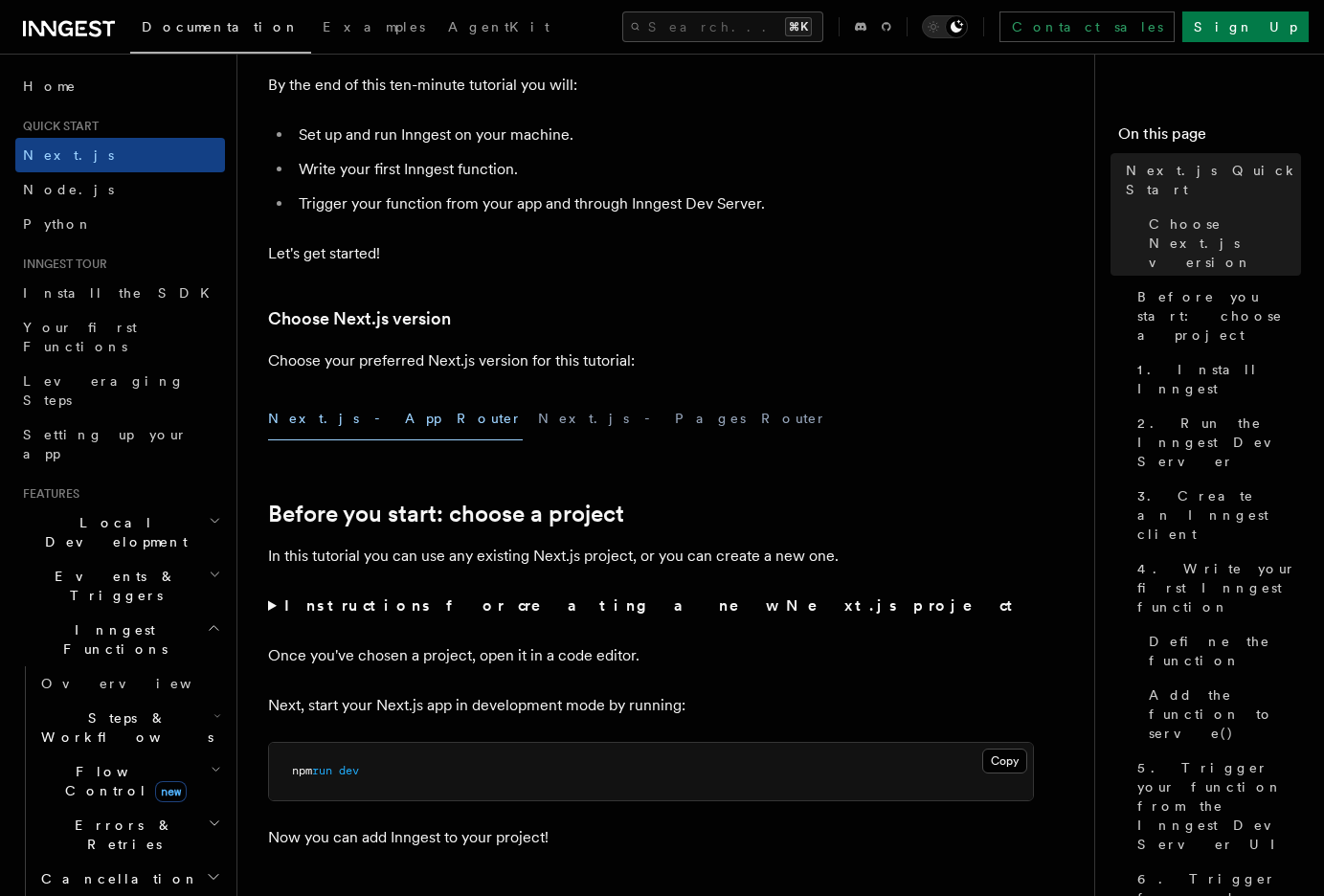
scroll to position [515, 0]
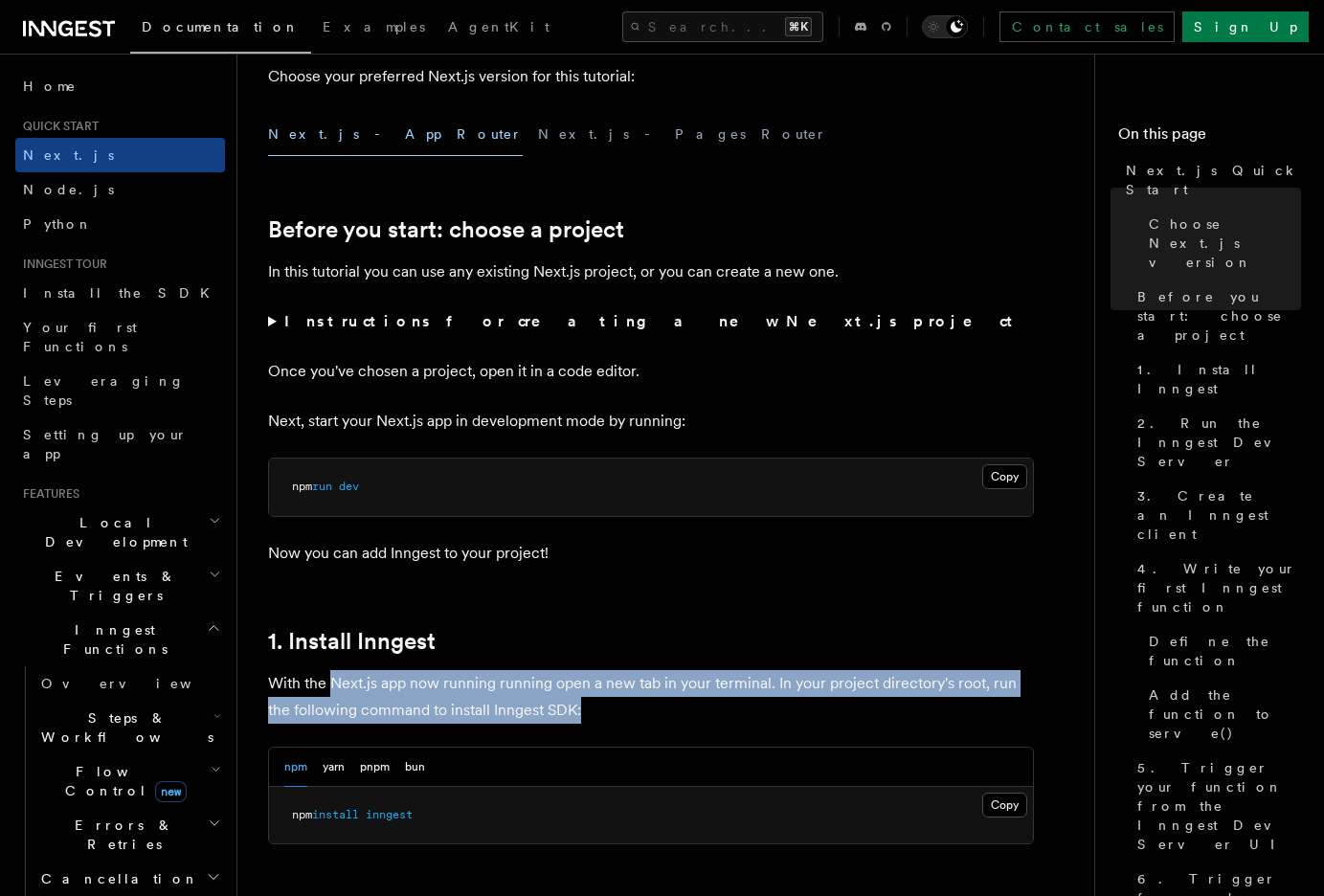
drag, startPoint x: 331, startPoint y: 673, endPoint x: 590, endPoint y: 704, distance: 260.8
click at [590, 704] on p "With the Next.js app now running running open a new tab in your terminal. In yo…" at bounding box center [651, 697] width 766 height 53
drag, startPoint x: 620, startPoint y: 706, endPoint x: 345, endPoint y: 684, distance: 275.9
click at [345, 684] on p "With the Next.js app now running running open a new tab in your terminal. In yo…" at bounding box center [651, 697] width 766 height 53
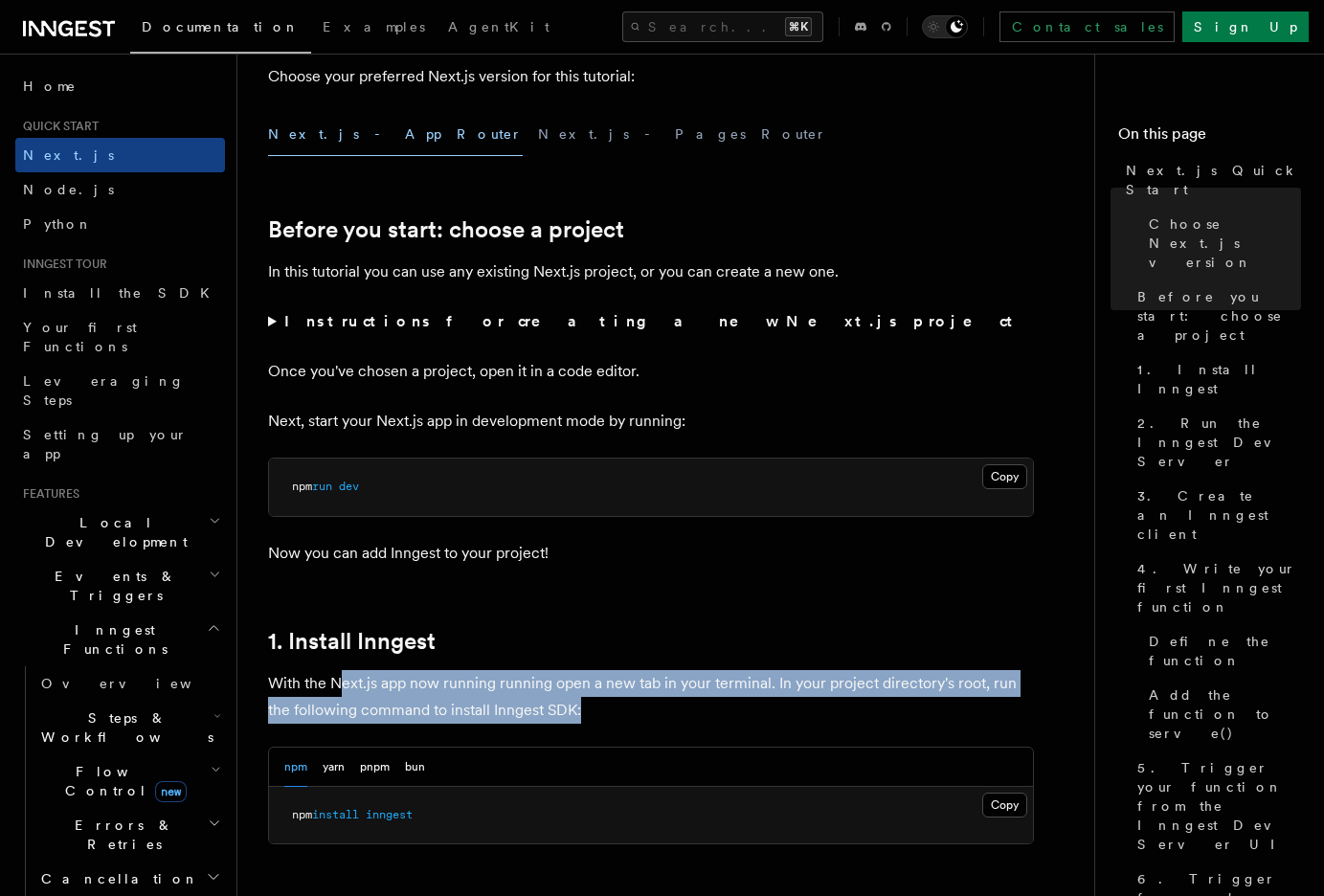
click at [345, 684] on p "With the Next.js app now running running open a new tab in your terminal. In yo…" at bounding box center [651, 697] width 766 height 53
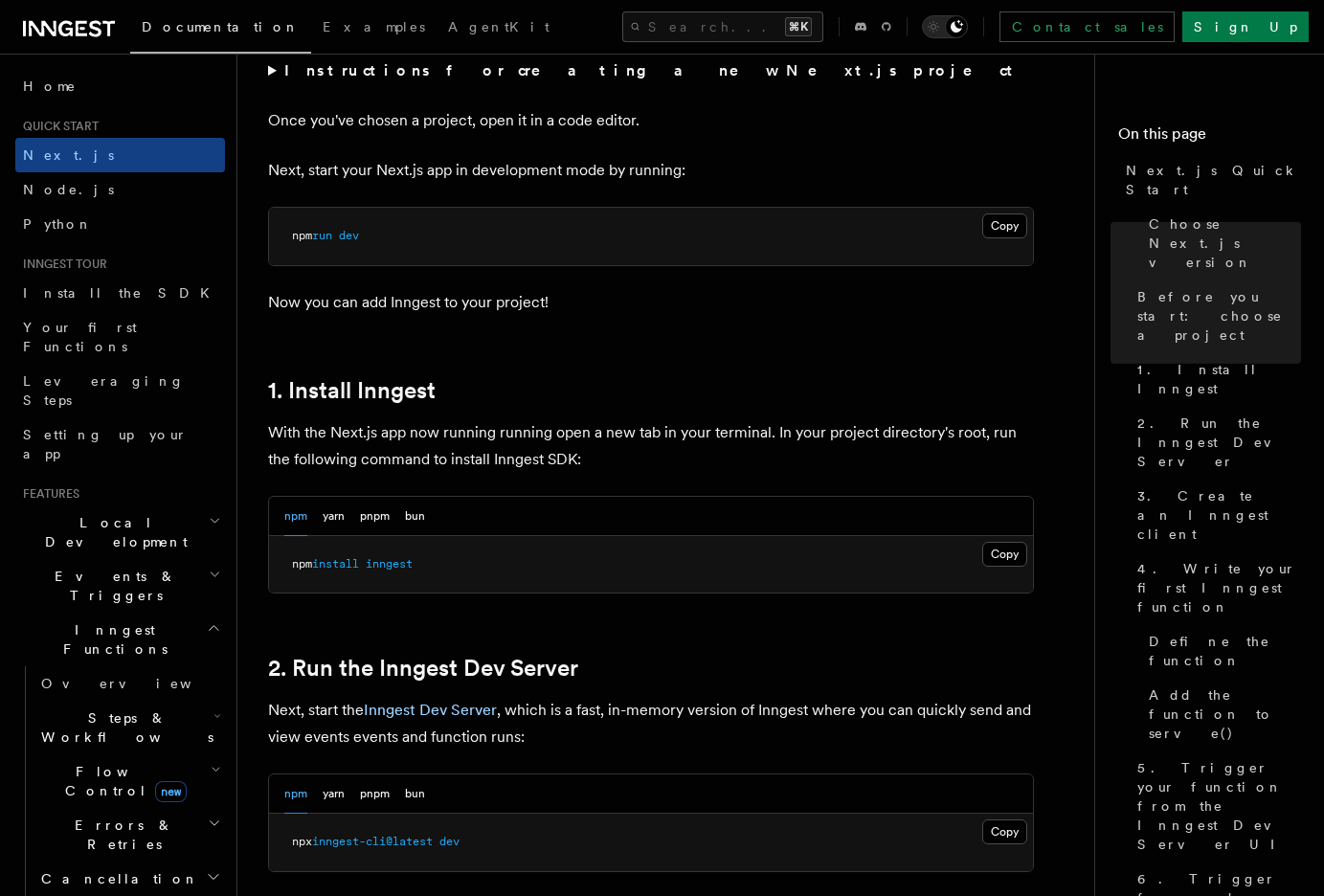
scroll to position [873, 0]
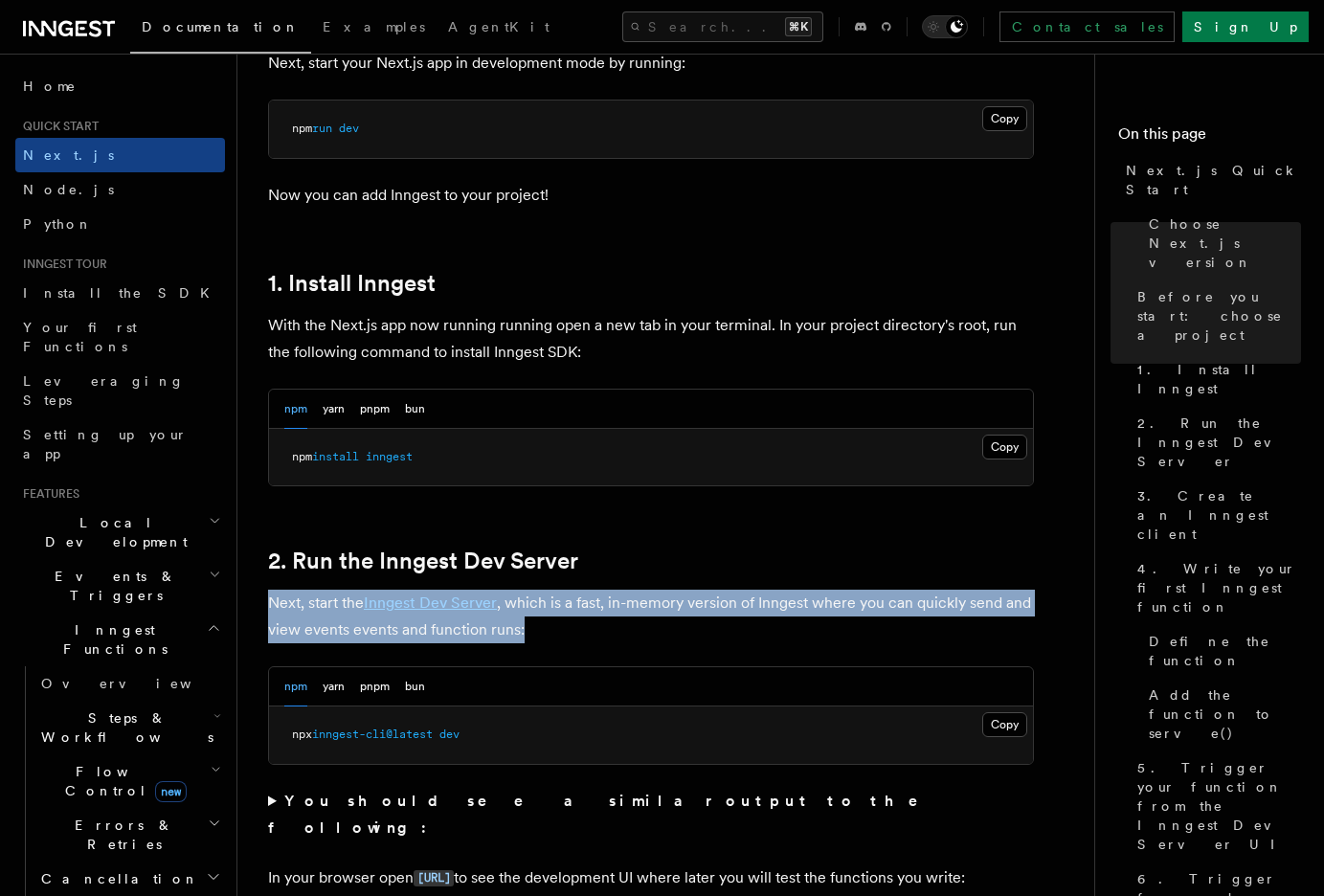
drag, startPoint x: 270, startPoint y: 603, endPoint x: 574, endPoint y: 630, distance: 305.2
click at [574, 630] on p "Next, start the Inngest Dev Server , which is a fast, in-memory version of Inng…" at bounding box center [651, 616] width 766 height 53
drag, startPoint x: 574, startPoint y: 630, endPoint x: 589, endPoint y: 634, distance: 15.5
click at [575, 631] on p "Next, start the Inngest Dev Server , which is a fast, in-memory version of Inng…" at bounding box center [651, 616] width 766 height 53
drag, startPoint x: 592, startPoint y: 633, endPoint x: 263, endPoint y: 598, distance: 330.9
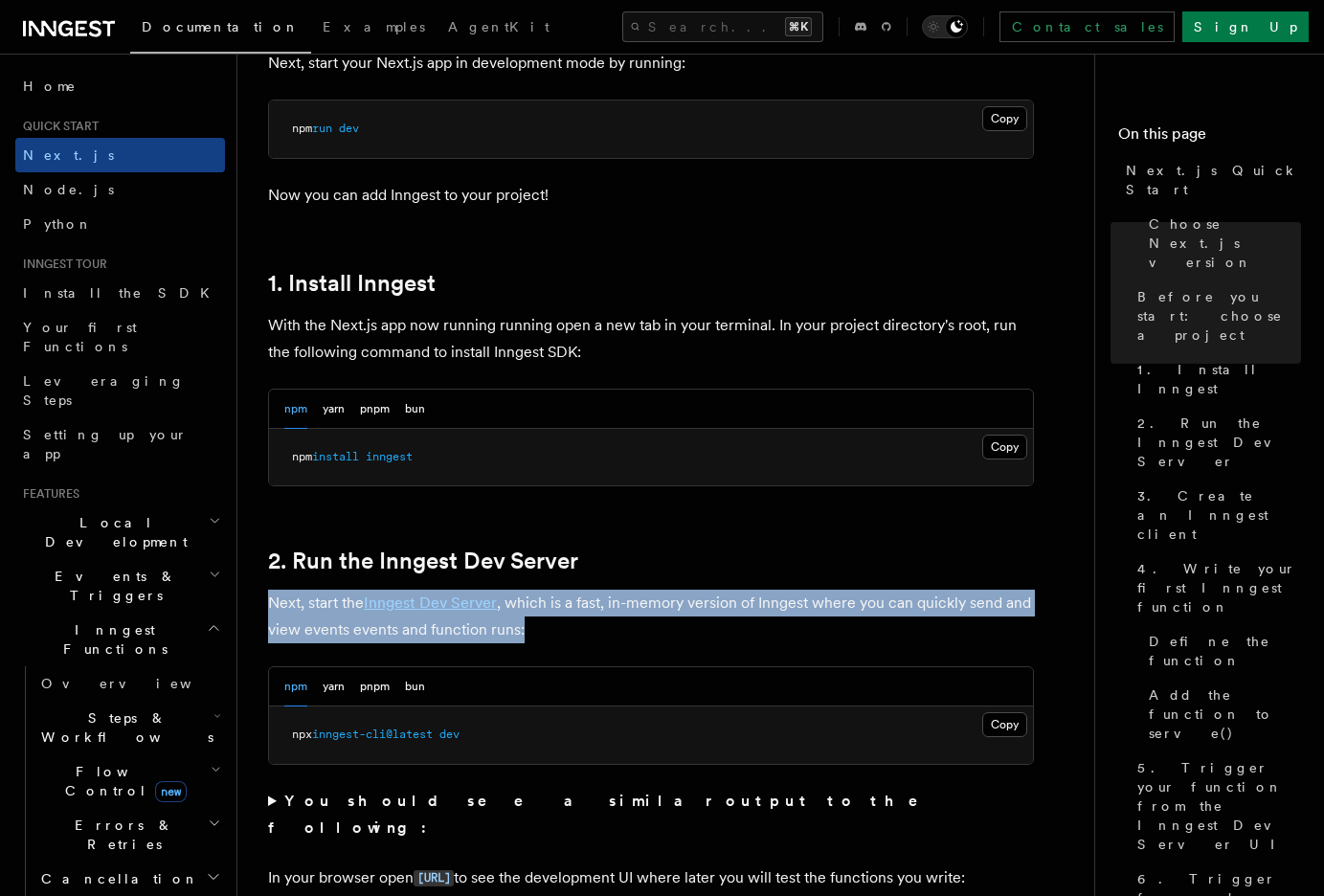
drag, startPoint x: 300, startPoint y: 600, endPoint x: 528, endPoint y: 637, distance: 231.0
click at [528, 637] on p "Next, start the Inngest Dev Server , which is a fast, in-memory version of Inng…" at bounding box center [651, 616] width 766 height 53
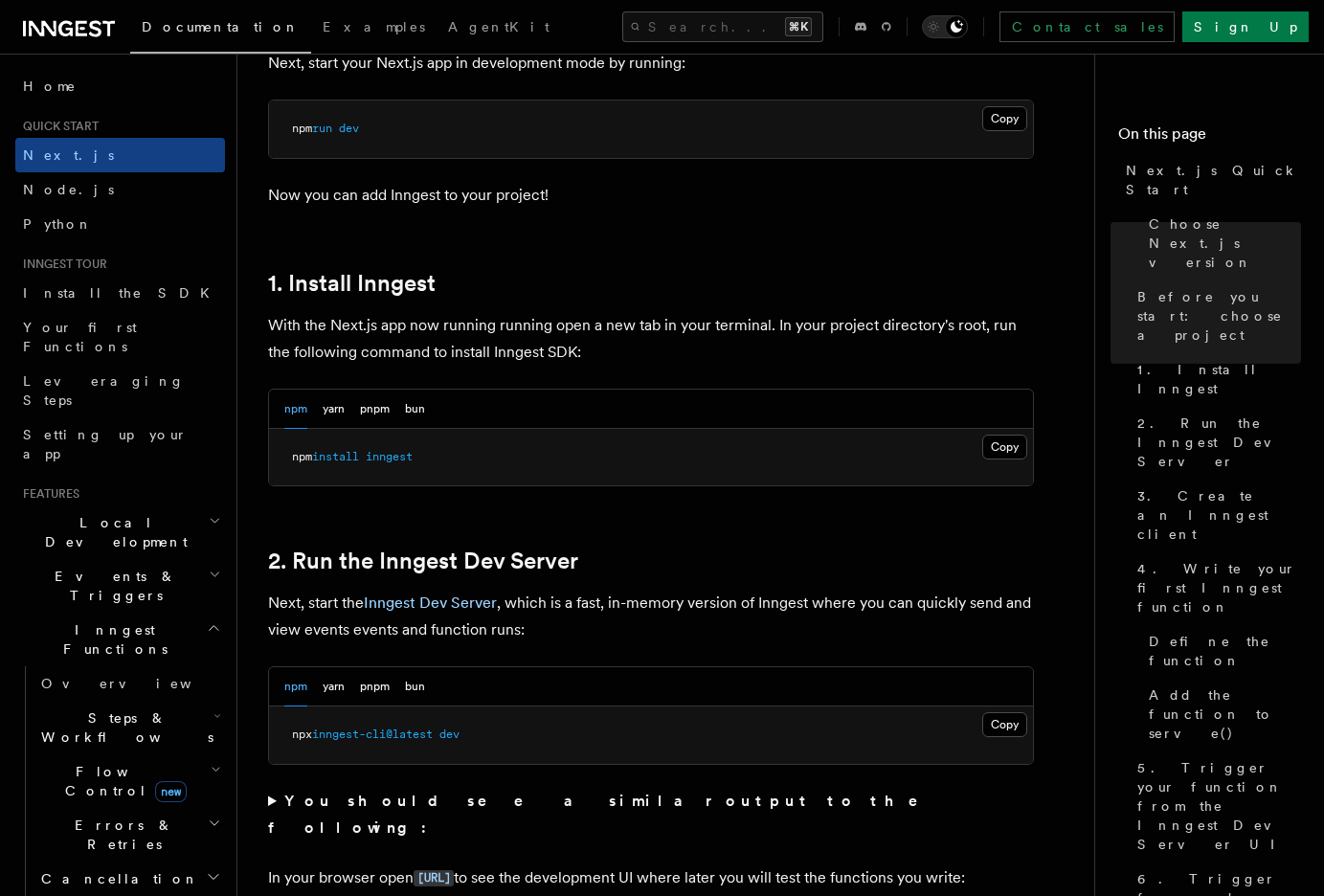
click at [528, 637] on p "Next, start the Inngest Dev Server , which is a fast, in-memory version of Inng…" at bounding box center [651, 616] width 766 height 53
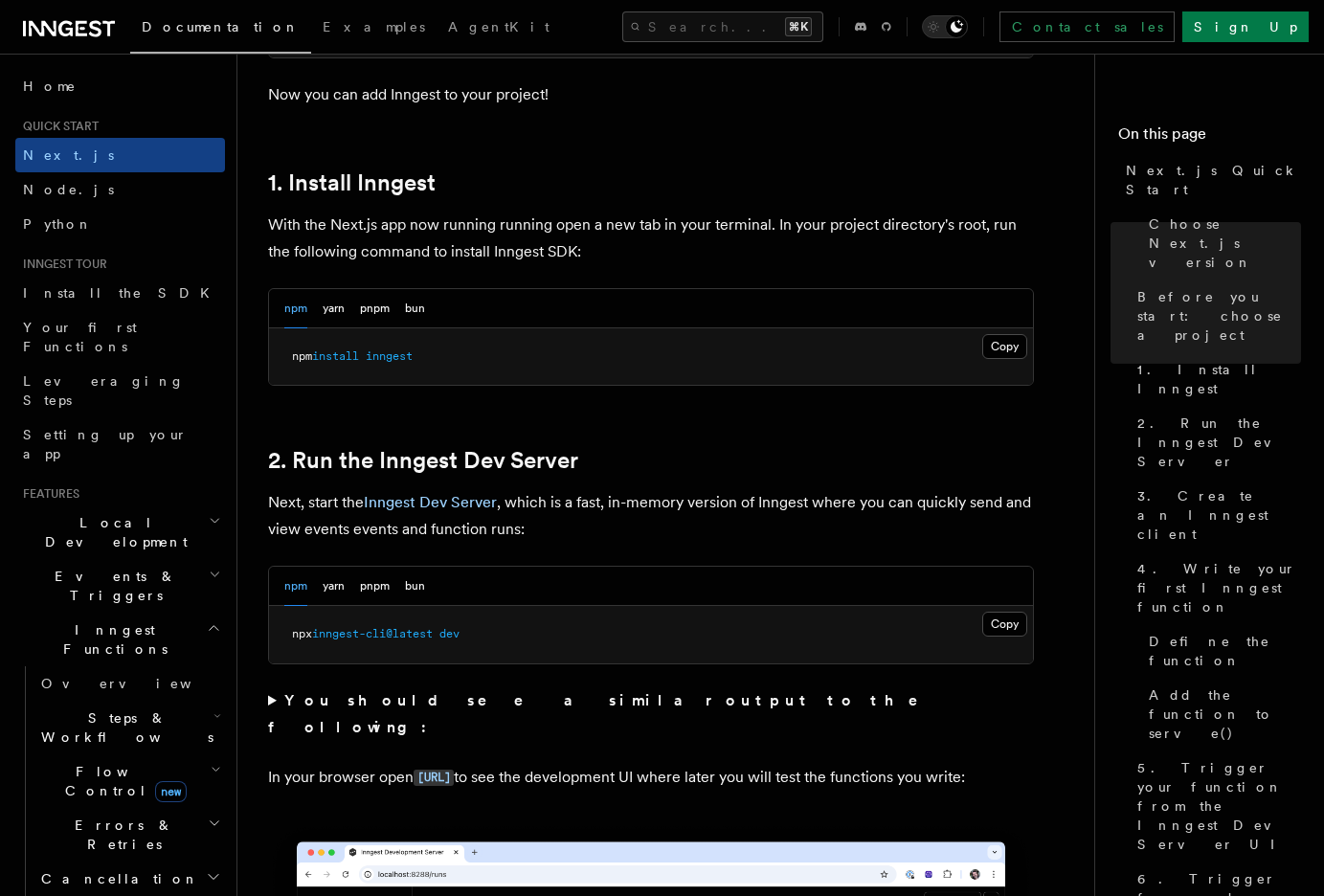
scroll to position [989, 0]
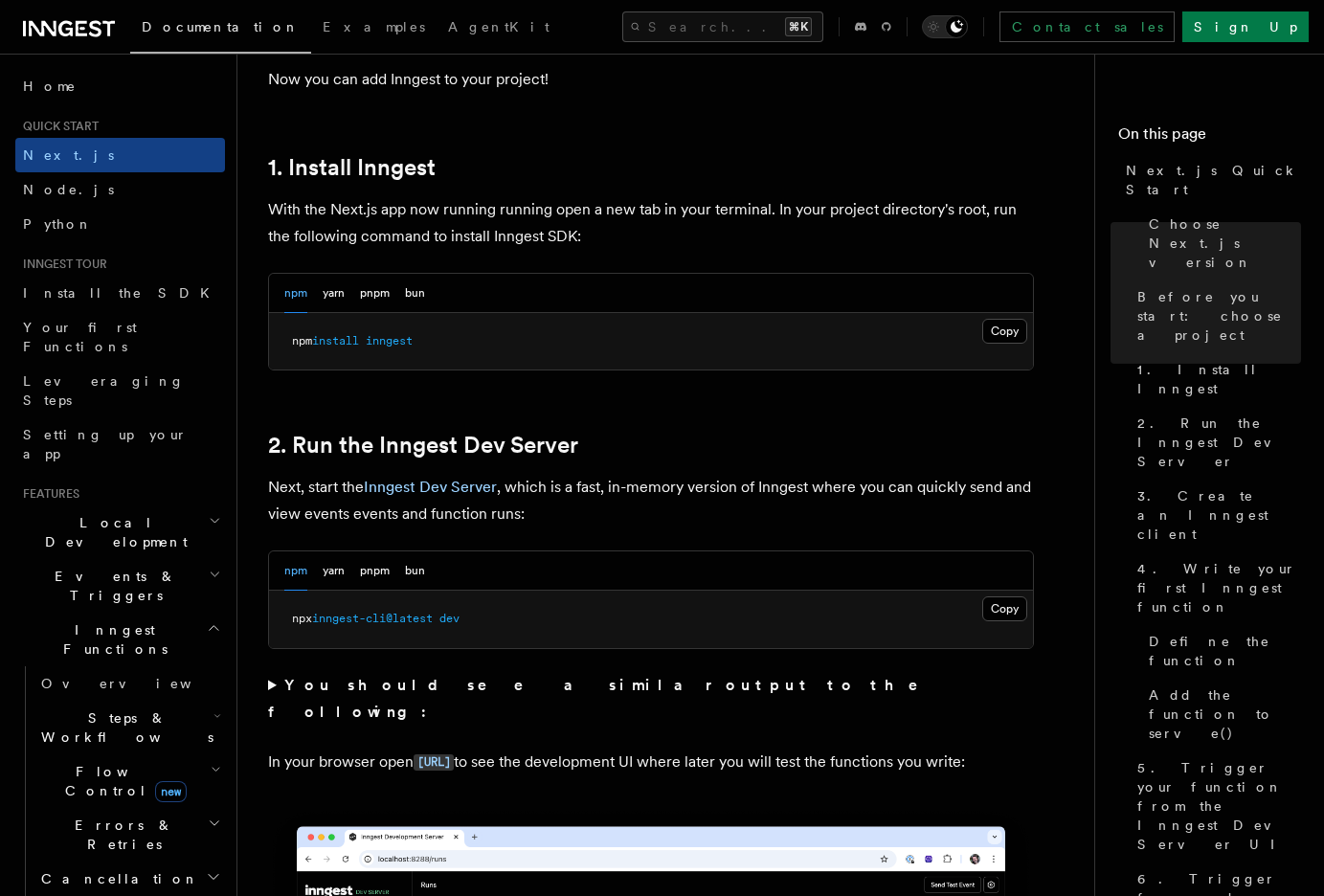
click at [337, 694] on summary "You should see a similar output to the following:" at bounding box center [651, 699] width 766 height 53
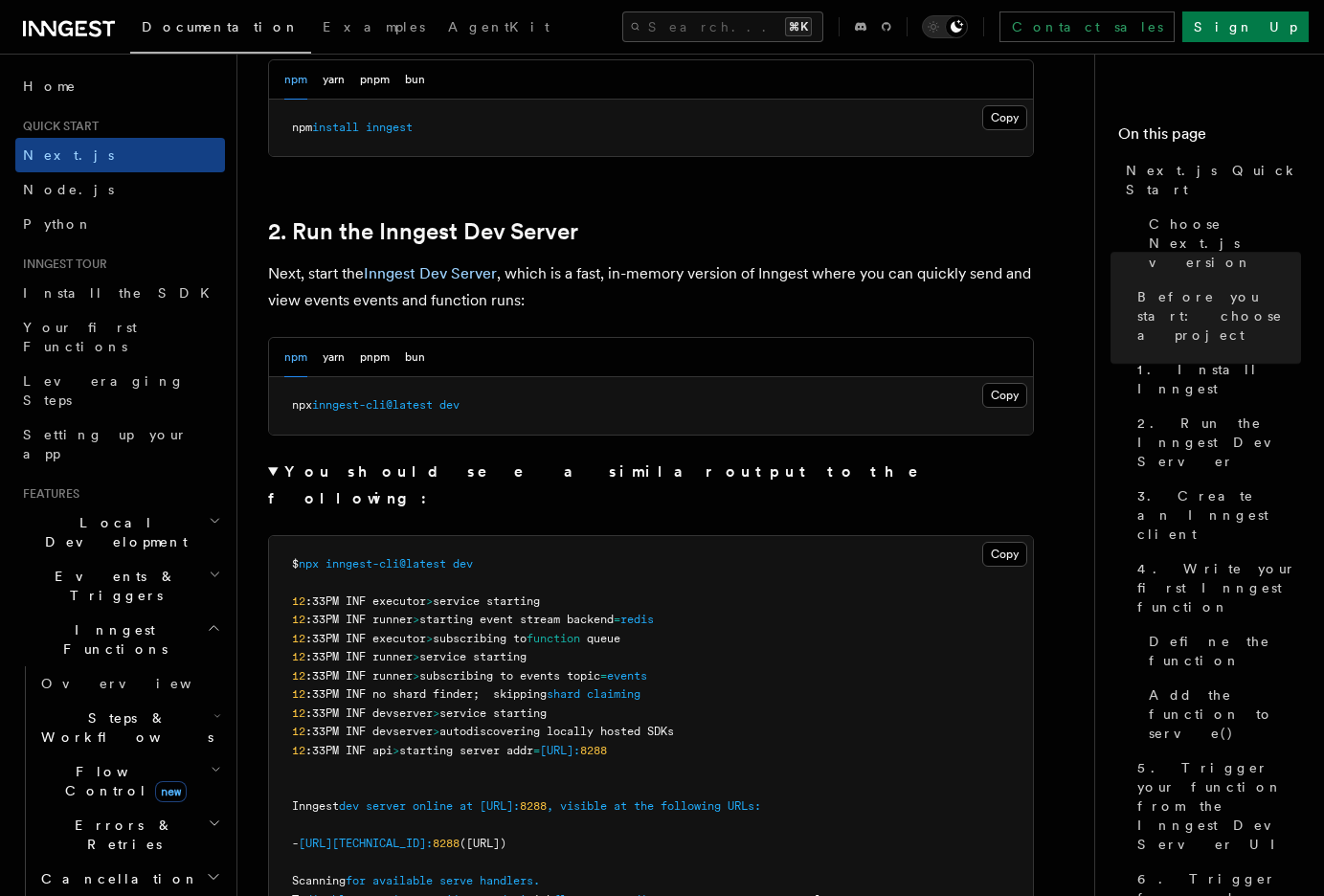
scroll to position [1243, 0]
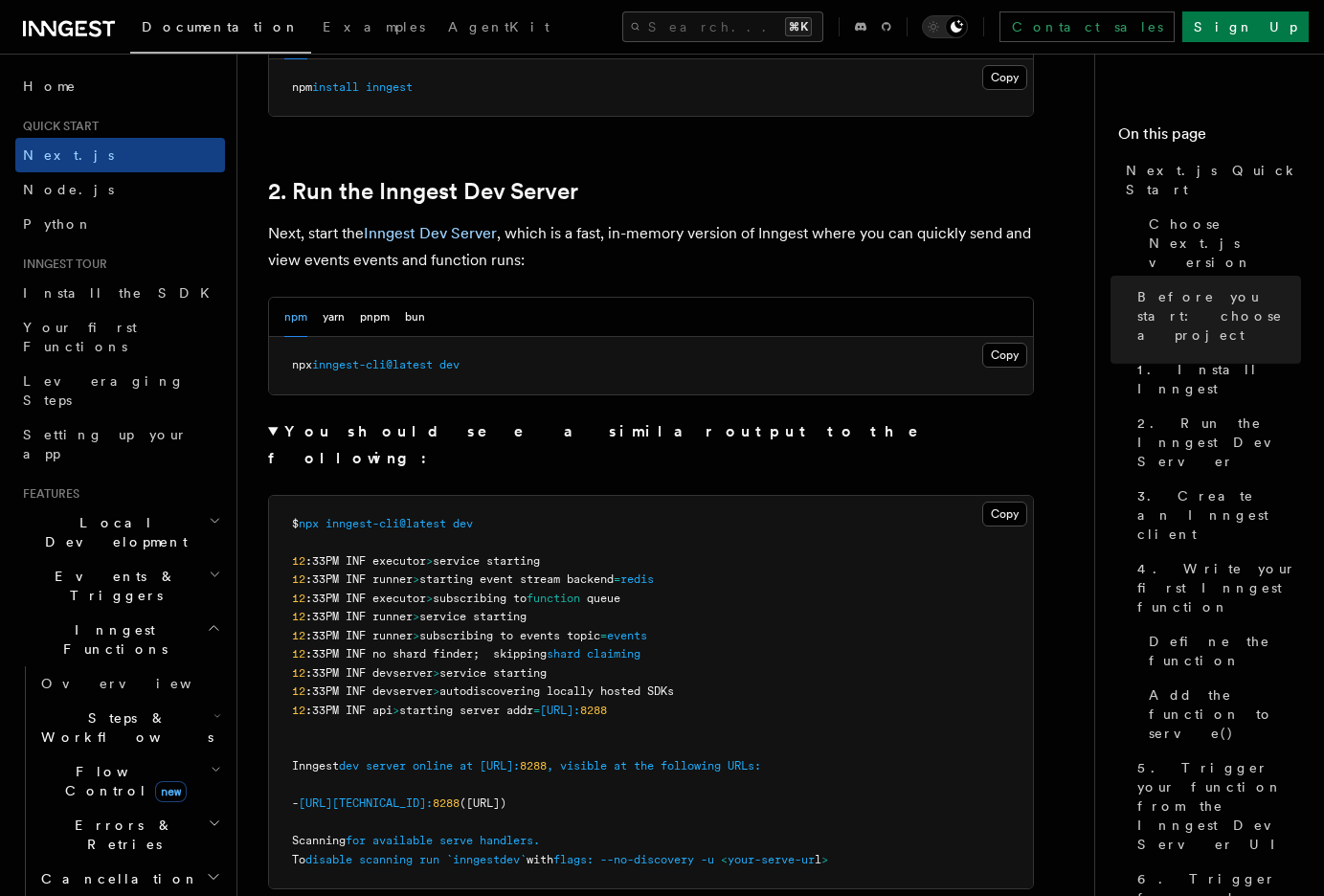
click at [340, 429] on strong "You should see a similar output to the following:" at bounding box center [607, 444] width 678 height 45
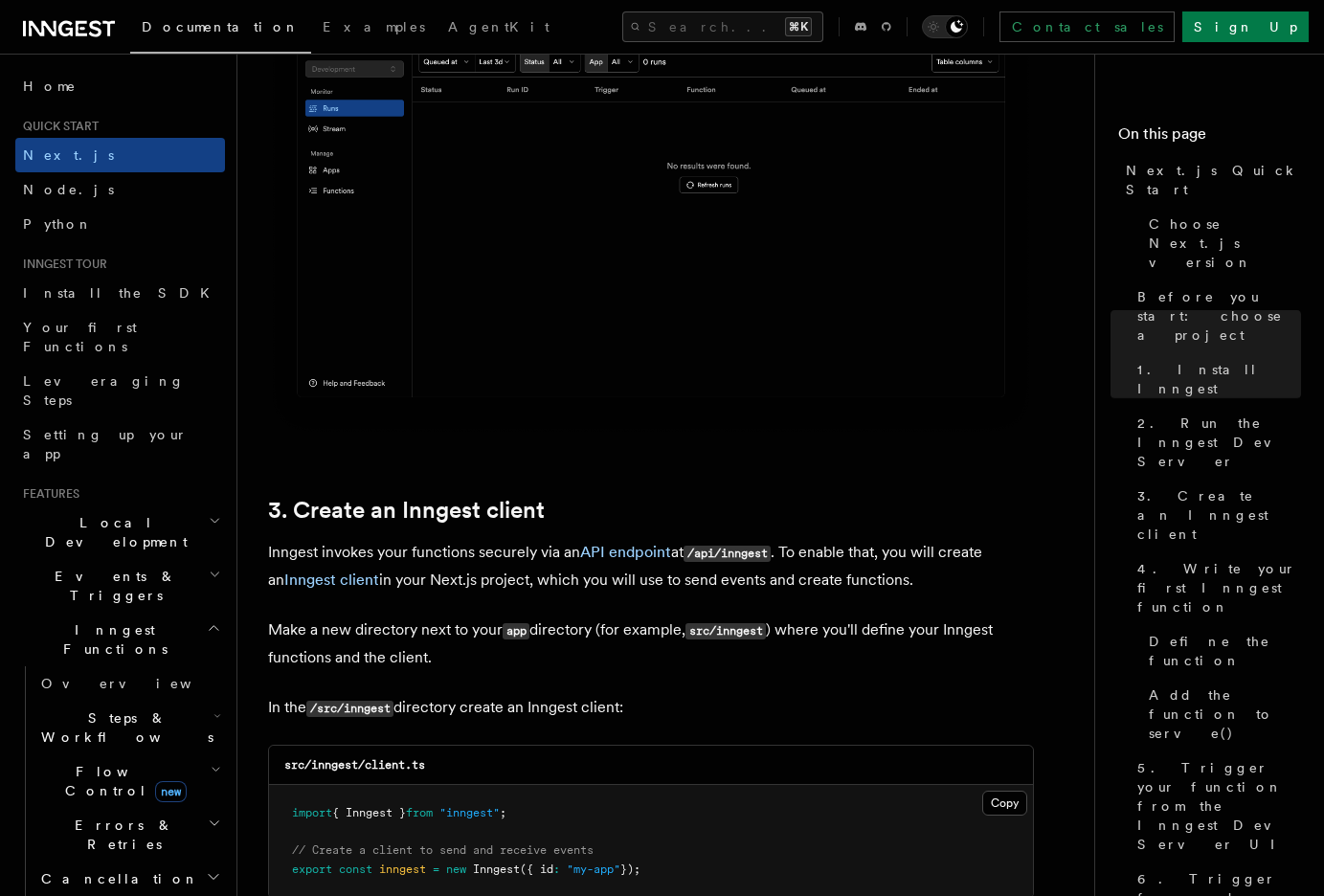
scroll to position [1209, 0]
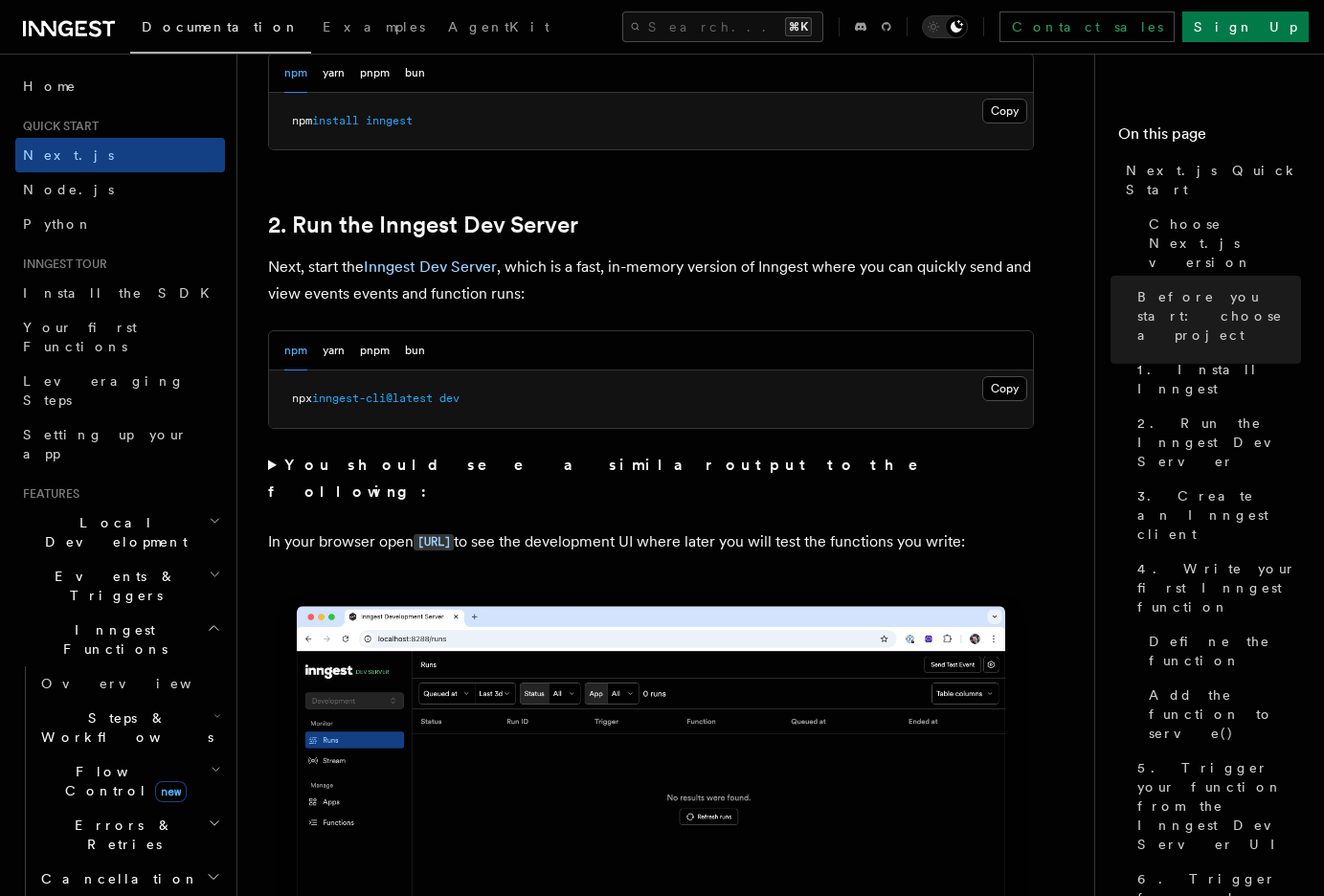
drag, startPoint x: 410, startPoint y: 531, endPoint x: 325, endPoint y: 500, distance: 90.5
click at [325, 529] on p "In your browser open [URL] to see the development UI where later you will test …" at bounding box center [651, 542] width 766 height 28
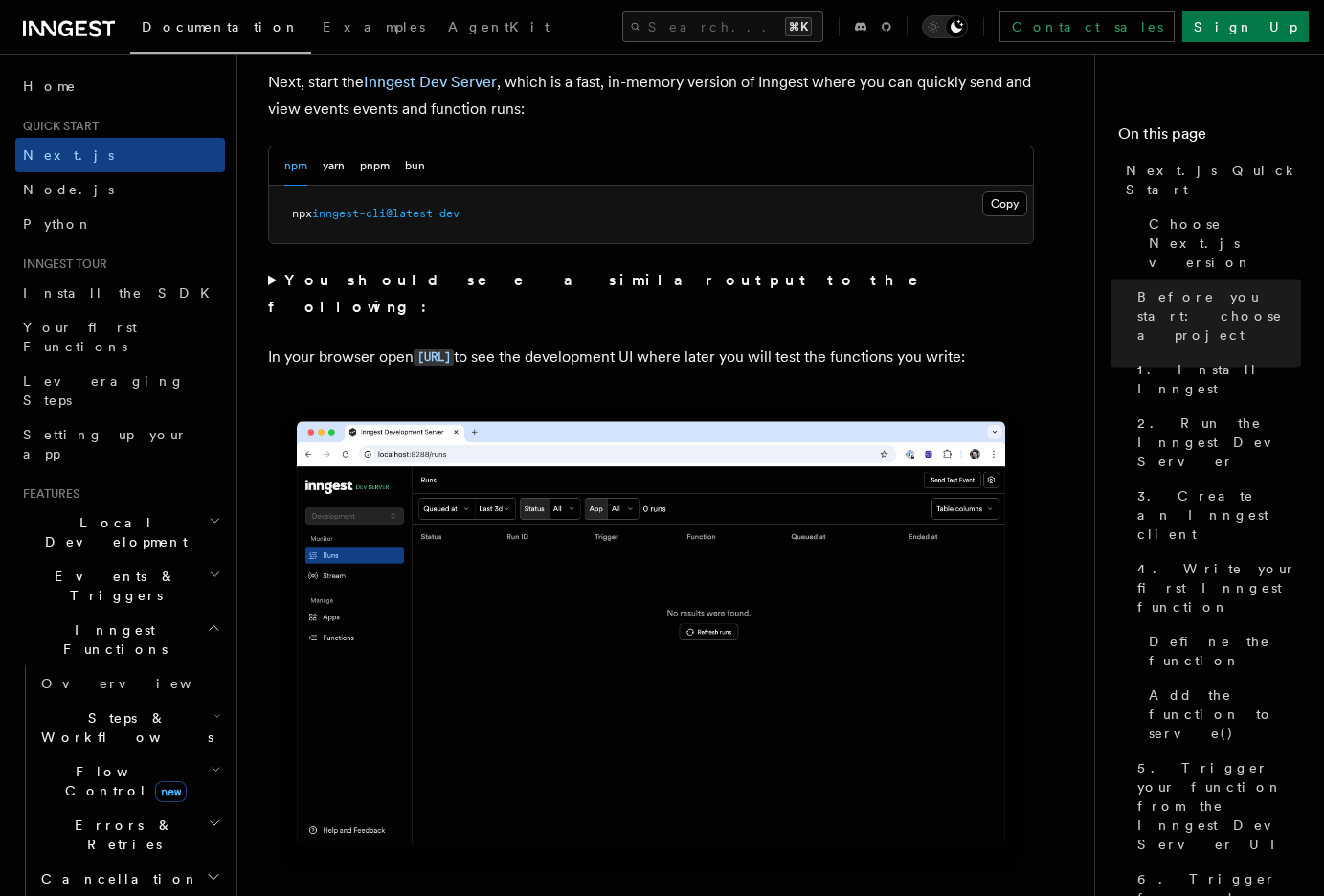
scroll to position [1531, 0]
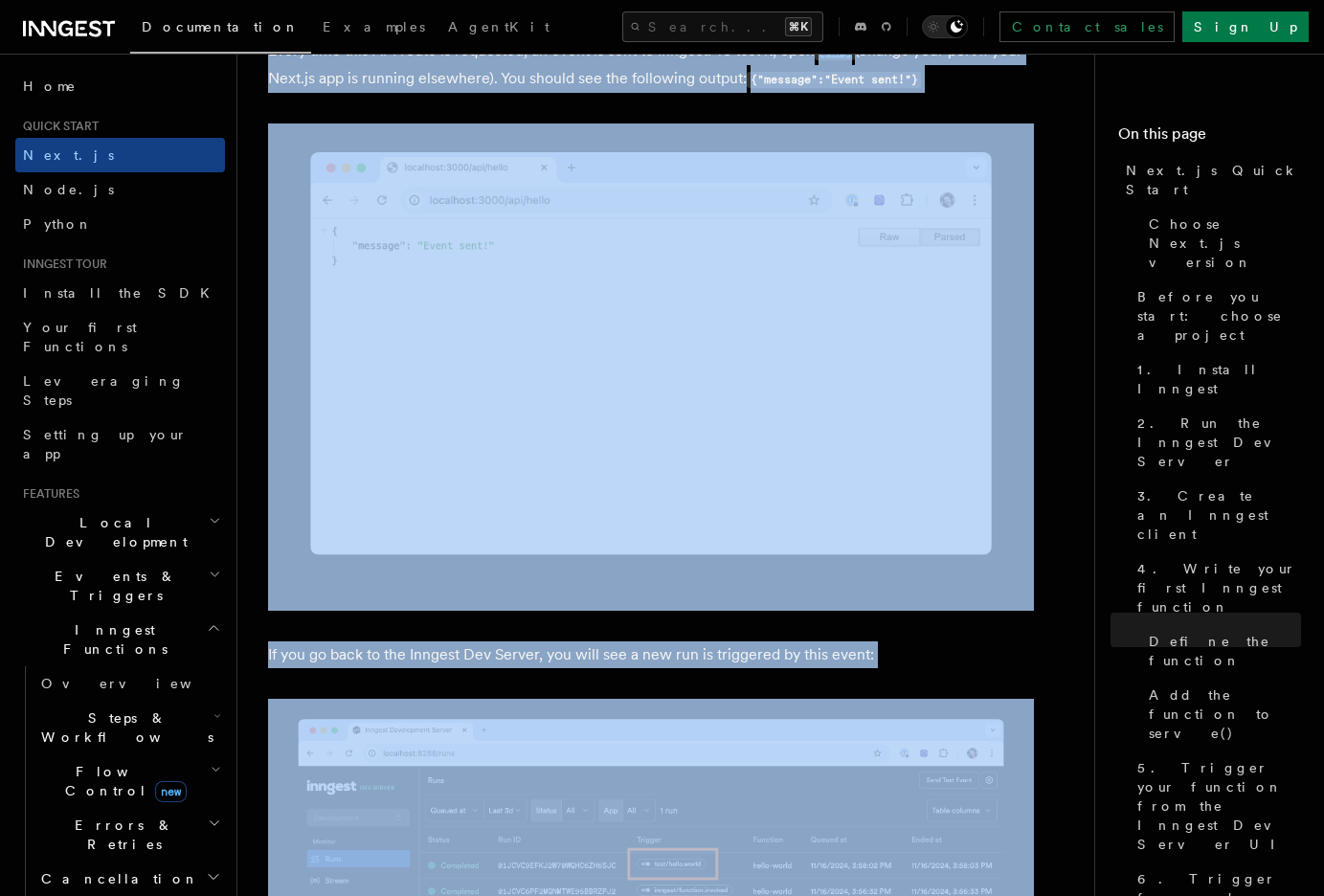
scroll to position [12010, 0]
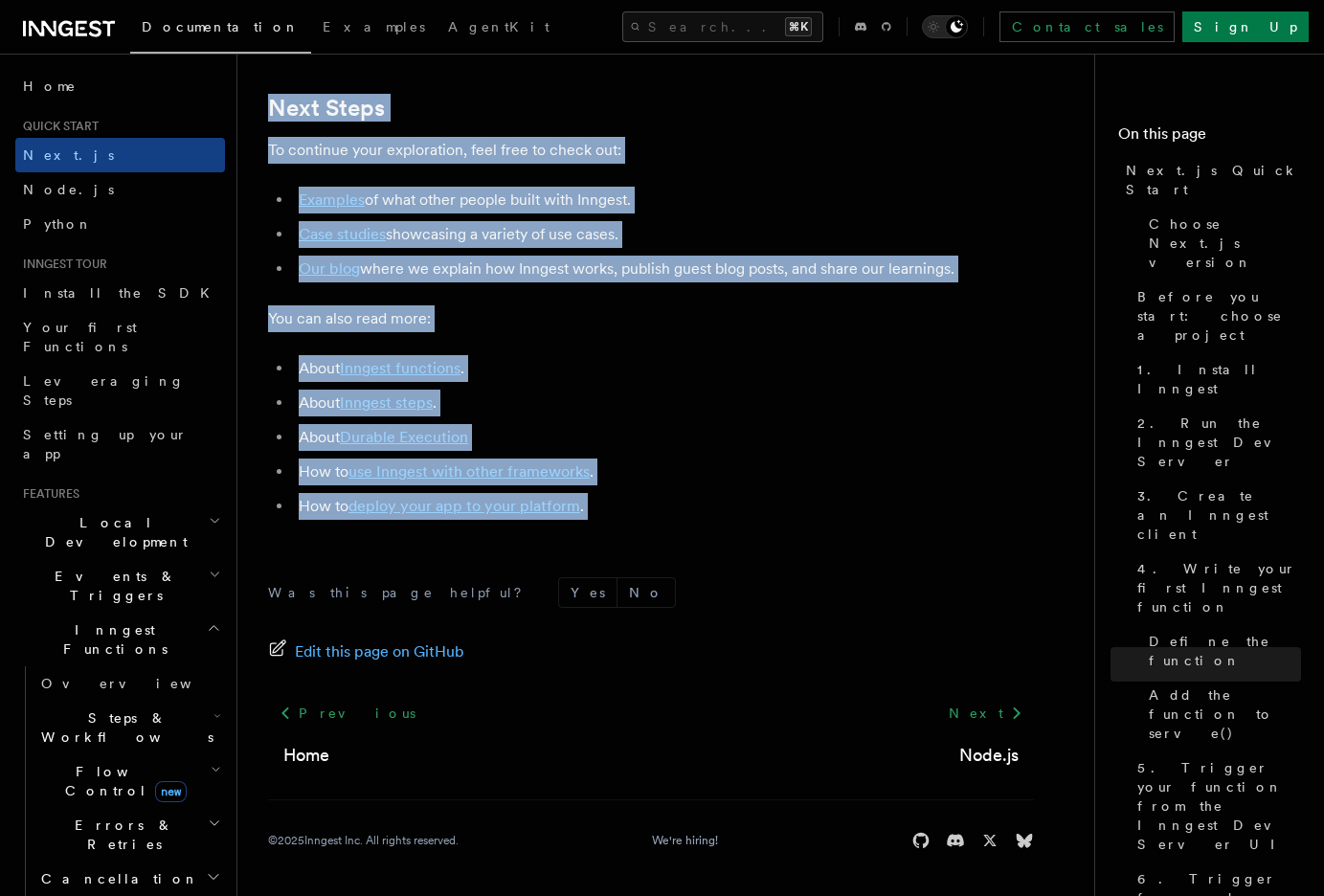
drag, startPoint x: 268, startPoint y: 147, endPoint x: 679, endPoint y: 540, distance: 568.7
copy article "Next.js Quick Start In this tutorial you will add Inngest to a Next.js app to s…"
click at [657, 472] on li "How to use Inngest with other frameworks ." at bounding box center [663, 472] width 742 height 27
